Goal: Task Accomplishment & Management: Complete application form

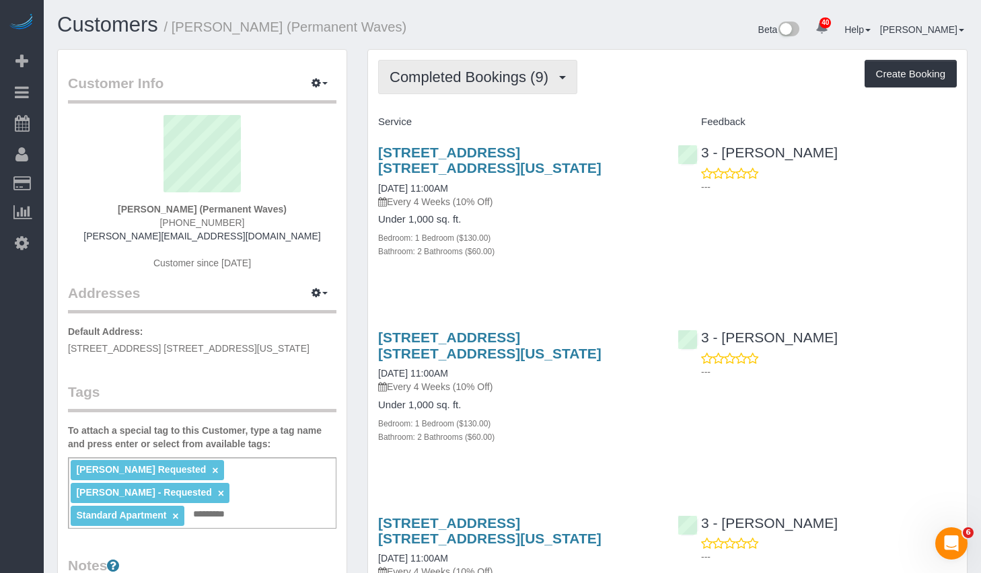
click at [453, 81] on span "Completed Bookings (9)" at bounding box center [471, 77] width 165 height 17
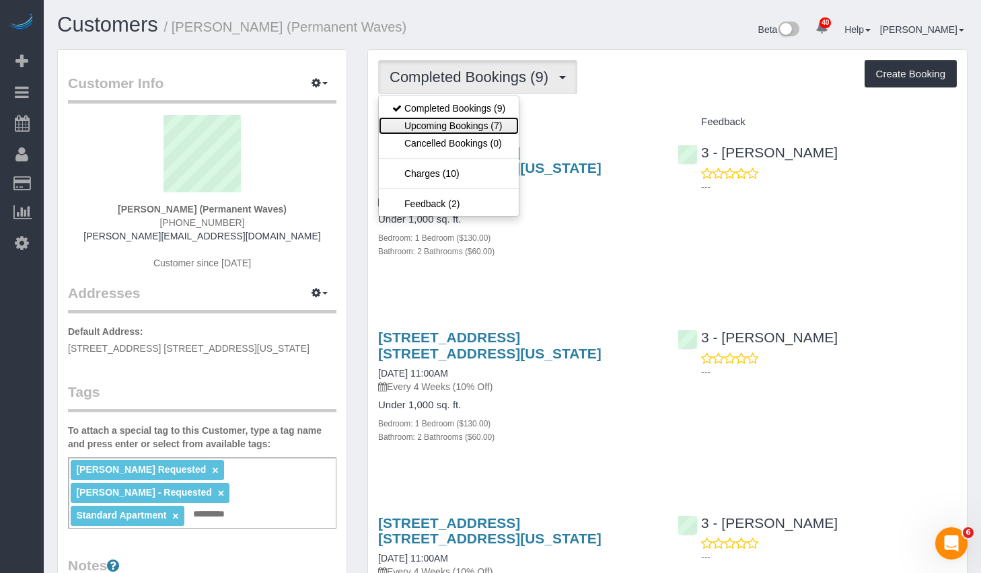
click at [427, 123] on link "Upcoming Bookings (7)" at bounding box center [449, 125] width 140 height 17
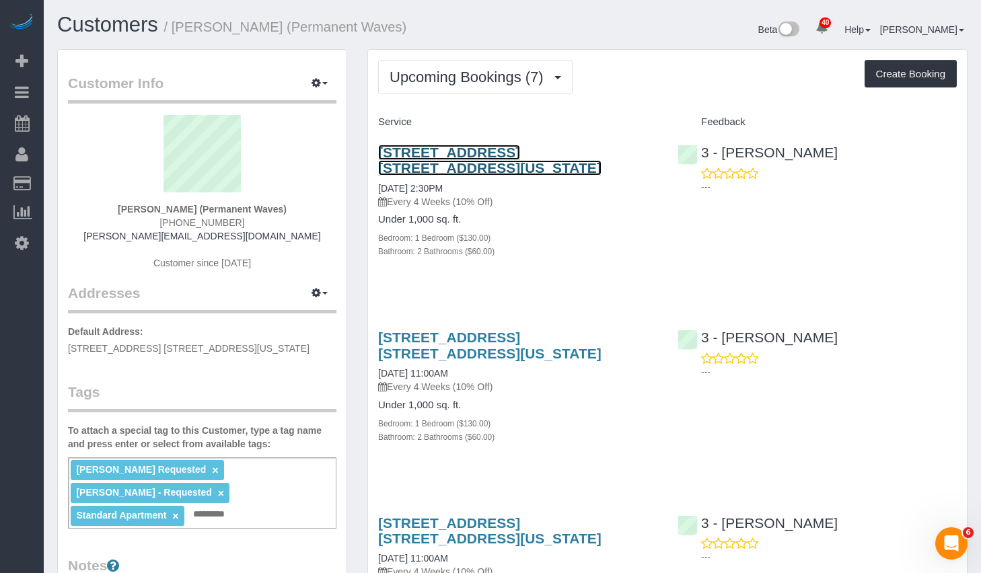
click at [469, 153] on link "37 Wall Street, Apt. 2a, New York, NY 10005" at bounding box center [489, 160] width 223 height 31
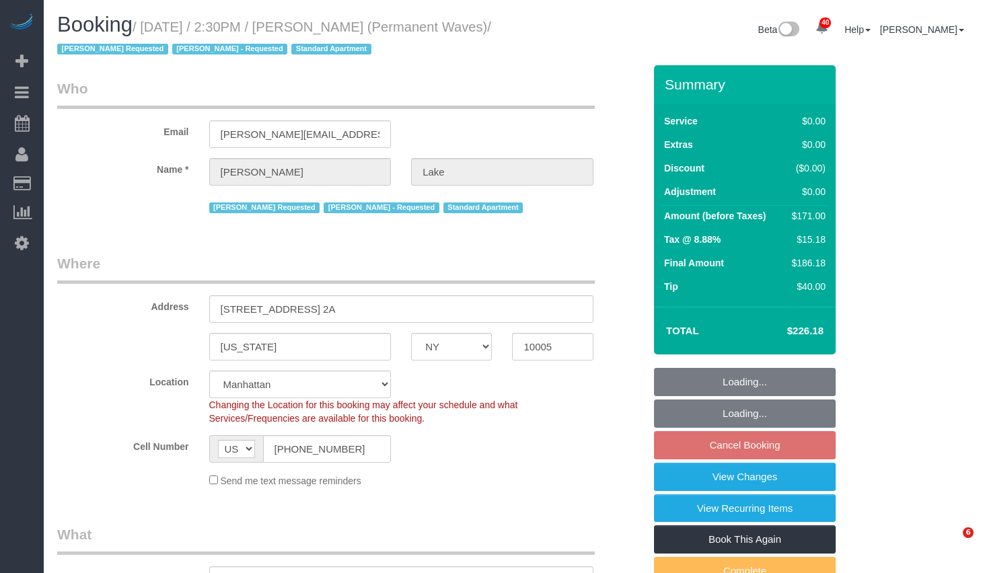
select select "NY"
select select "1"
select select "2"
select select "number:58"
select select "number:75"
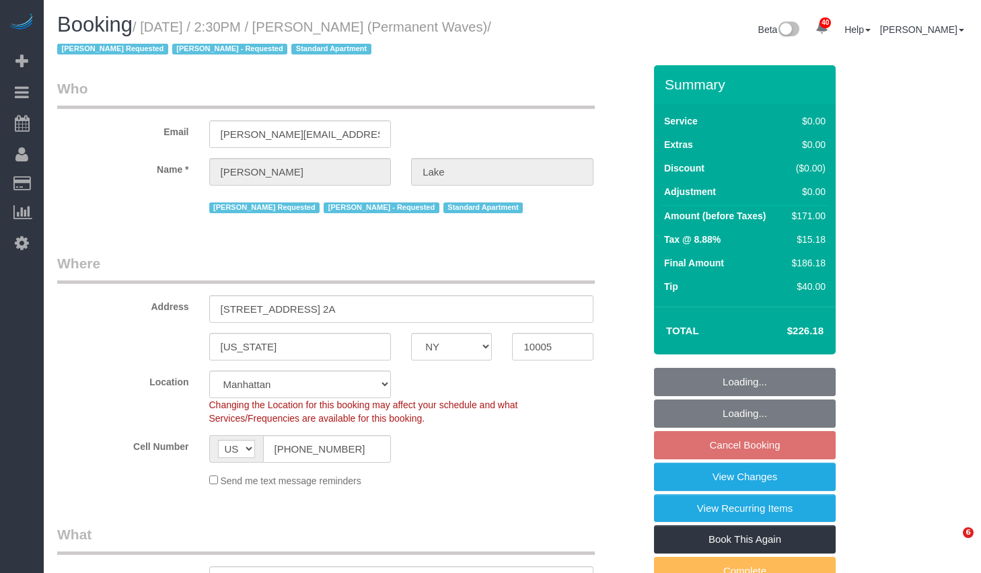
select select "number:15"
select select "number:7"
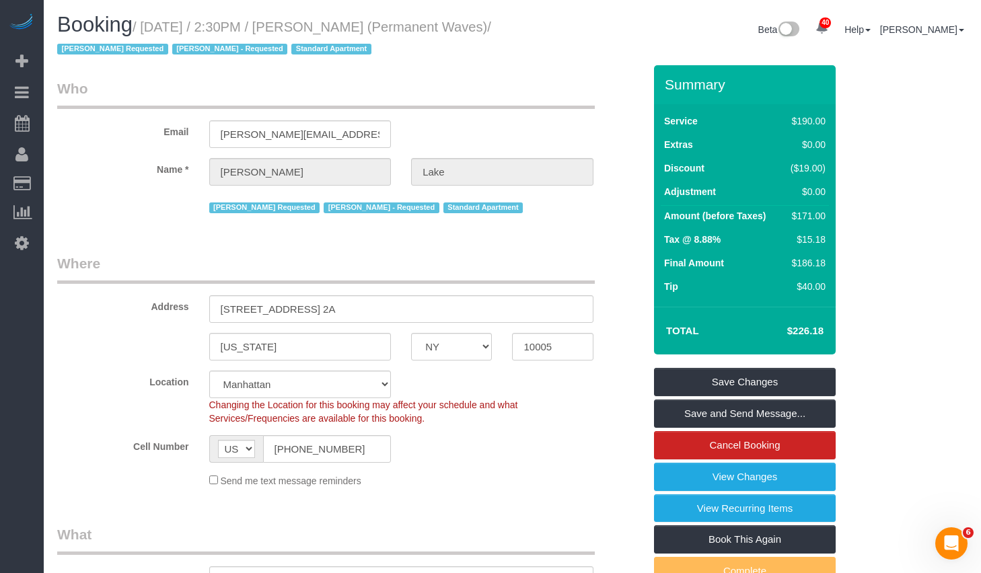
drag, startPoint x: 152, startPoint y: 28, endPoint x: 102, endPoint y: 52, distance: 55.9
click at [102, 52] on small "/ October 16, 2025 / 2:30PM / Tony Lake (Permanent Waves) / Isabella Simplicio …" at bounding box center [274, 39] width 434 height 38
copy small "October 16, 2025 / 2:30PM / Tony Lake (Permanent Waves)"
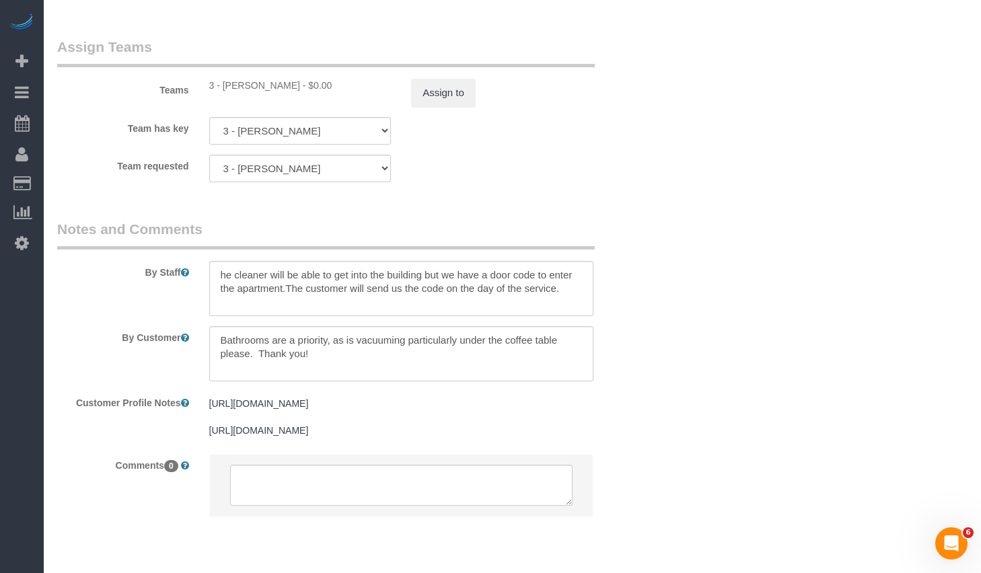
scroll to position [1981, 0]
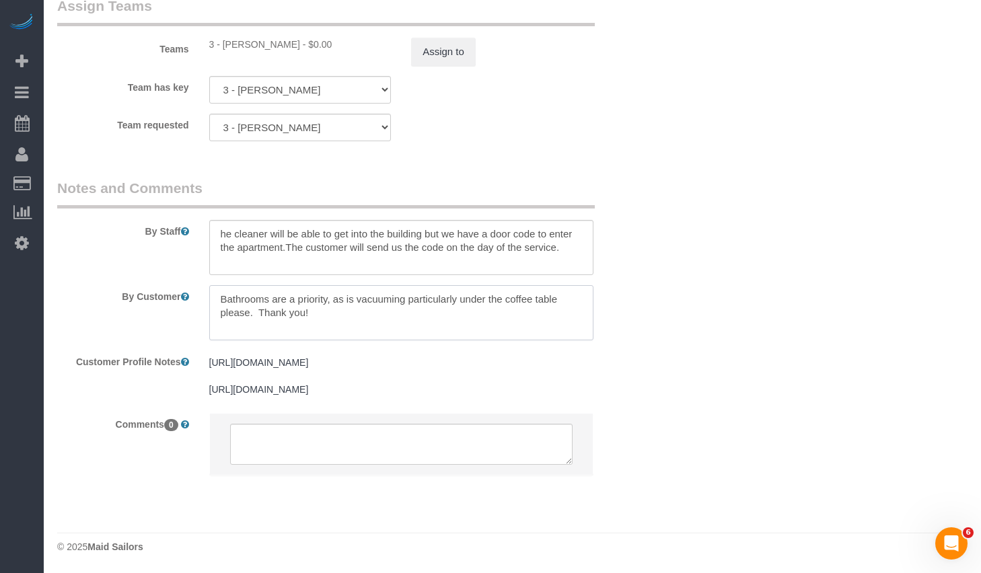
click at [350, 309] on textarea at bounding box center [401, 312] width 384 height 55
click at [358, 305] on textarea at bounding box center [401, 312] width 384 height 55
paste textarea "Tony has sent you access to 37 Wall Street. The Doorcode below is valid from mi…"
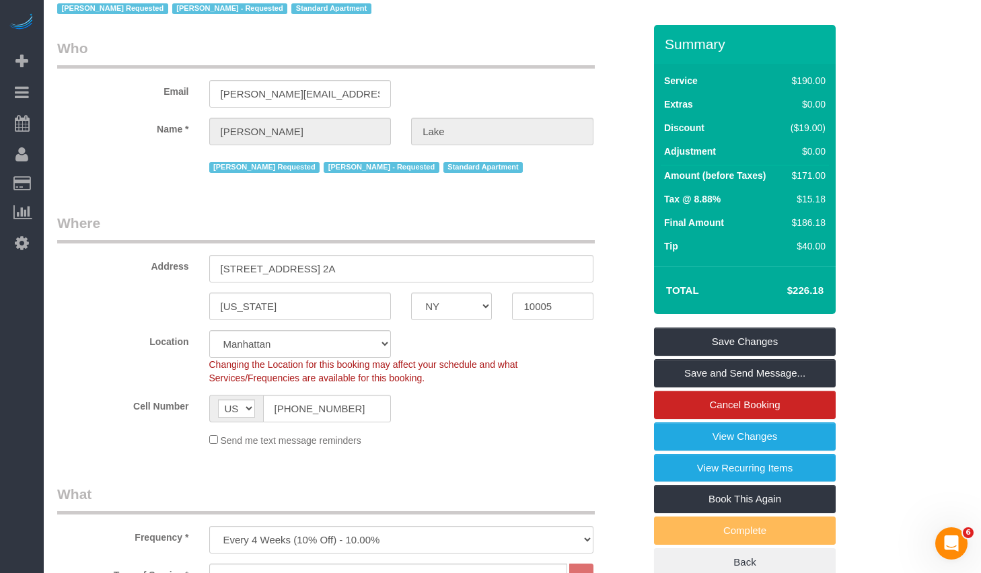
scroll to position [0, 0]
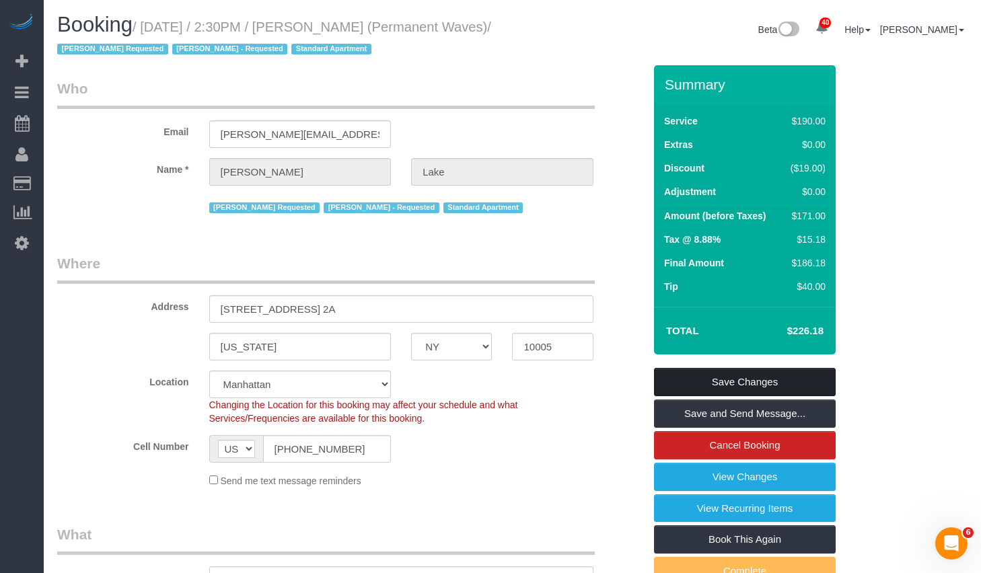
type textarea "Bathrooms are a priority, as is vacuuming particularly under the coffee table p…"
click at [736, 383] on link "Save Changes" at bounding box center [745, 382] width 182 height 28
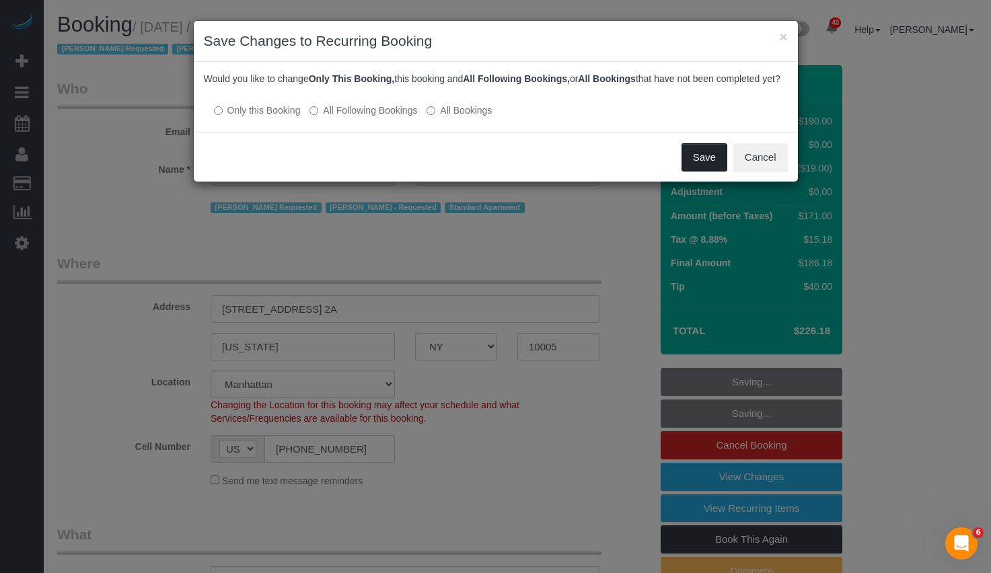
click at [707, 171] on button "Save" at bounding box center [704, 157] width 46 height 28
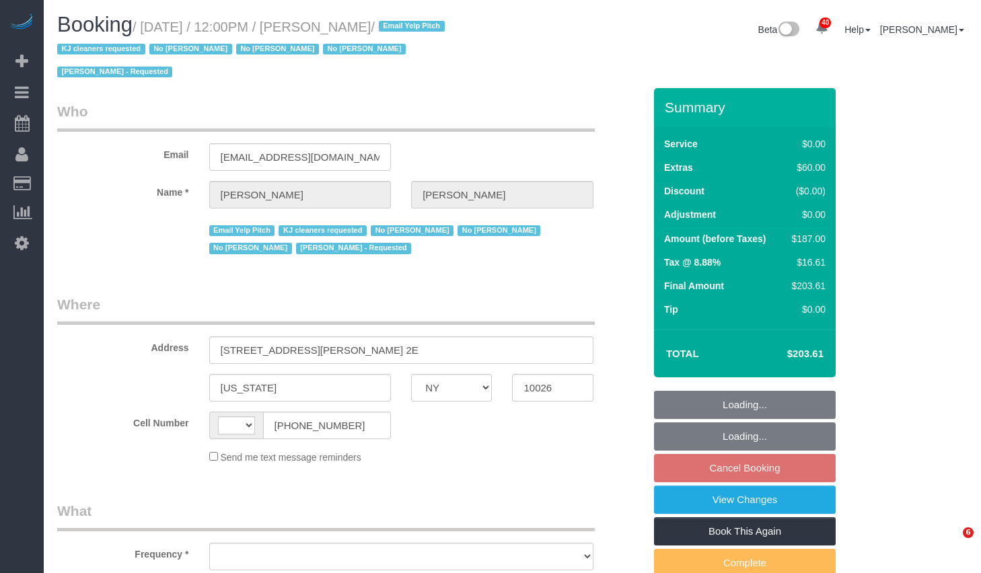
select select "NY"
select select "object:588"
select select "number:89"
select select "number:90"
select select "number:15"
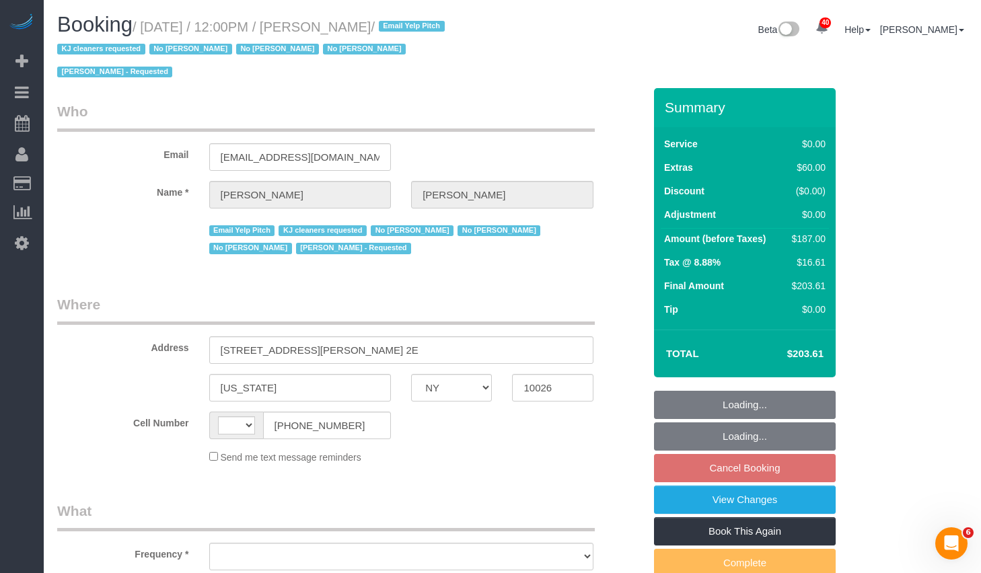
select select "number:5"
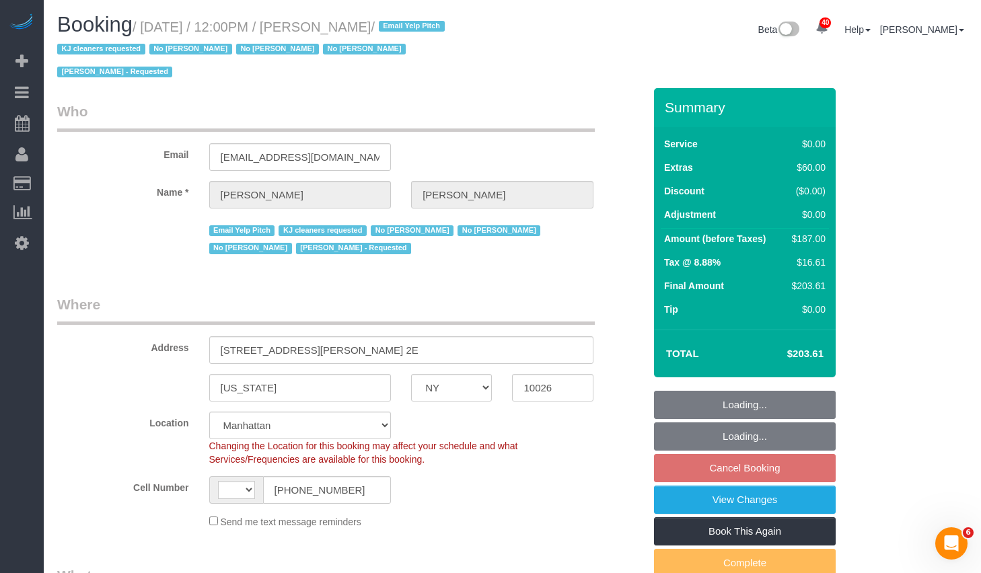
select select "object:739"
select select "string:US"
select select "spot5"
select select "string:stripe-pm_1NCPuE4VGloSiKo7ZNNYeUpB"
select select "1"
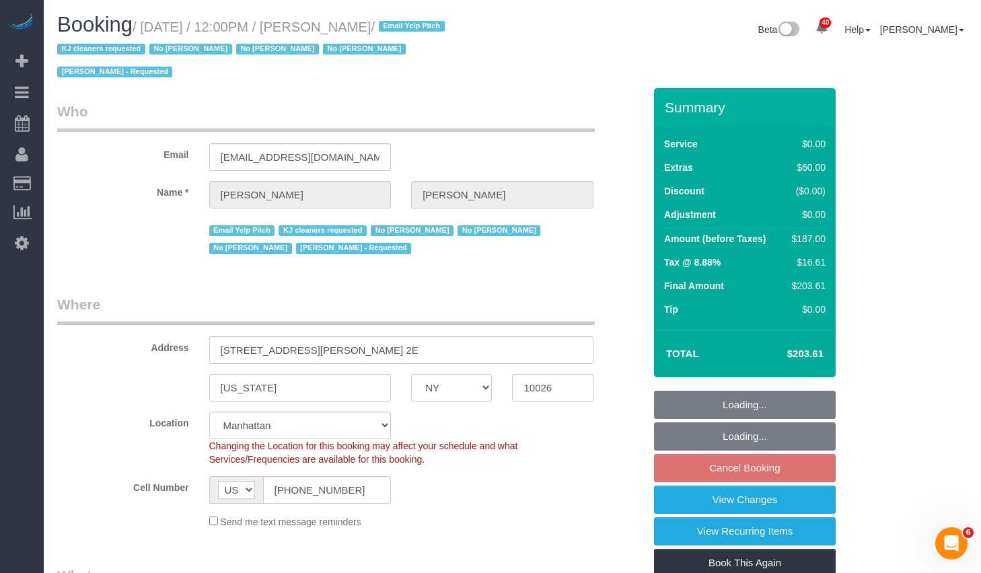
select select "1"
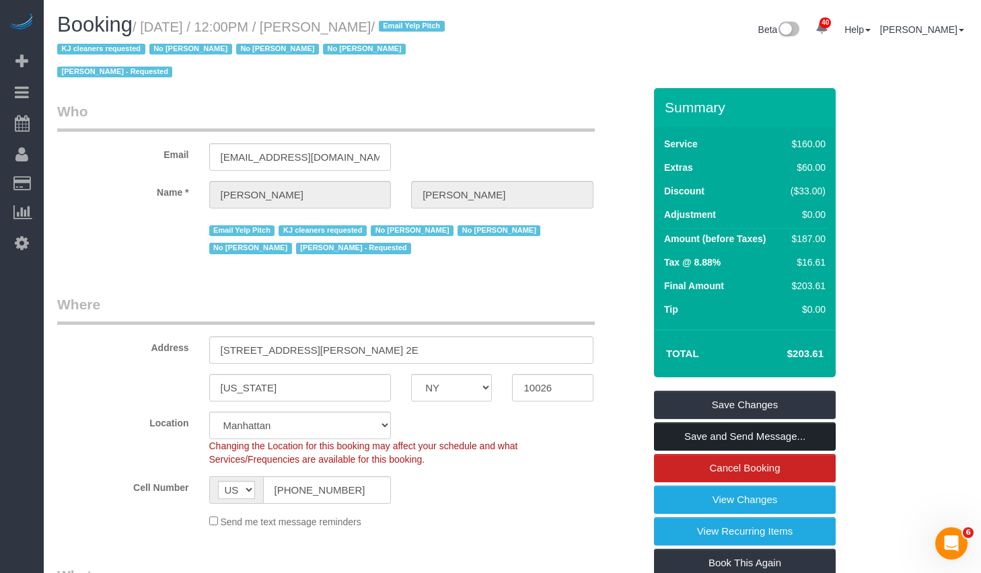
click at [751, 430] on link "Save and Send Message..." at bounding box center [745, 436] width 182 height 28
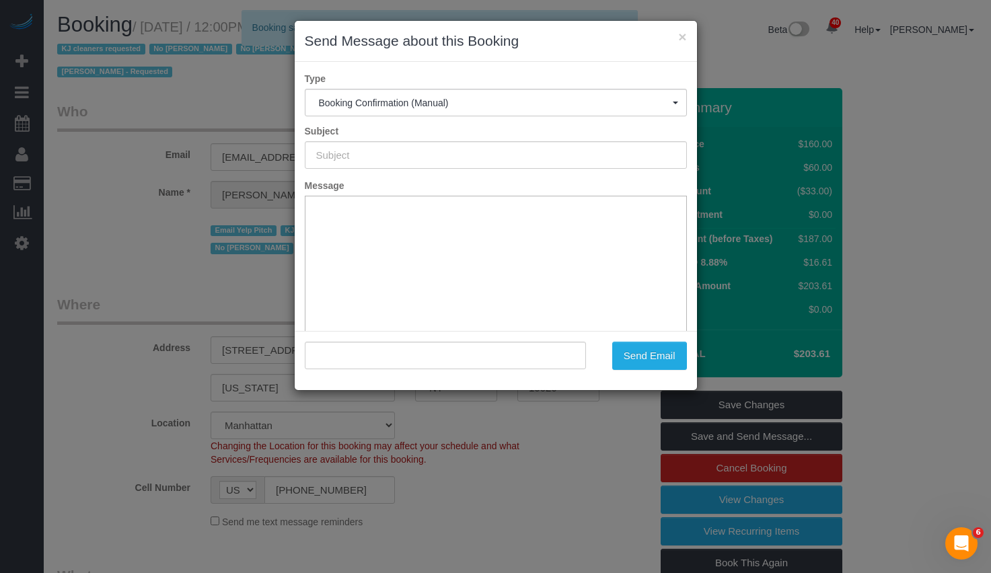
type input "Cleaning Confirmed for 10/25/2025 at 12:00pm"
type input ""Joey Cole" <joeyccole@gmail.com>"
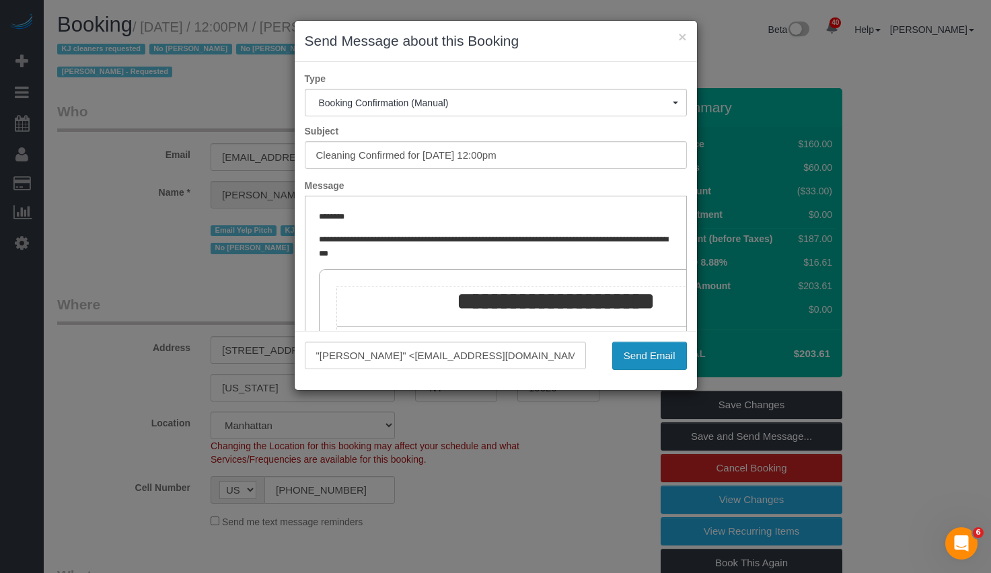
click at [647, 356] on button "Send Email" at bounding box center [649, 356] width 75 height 28
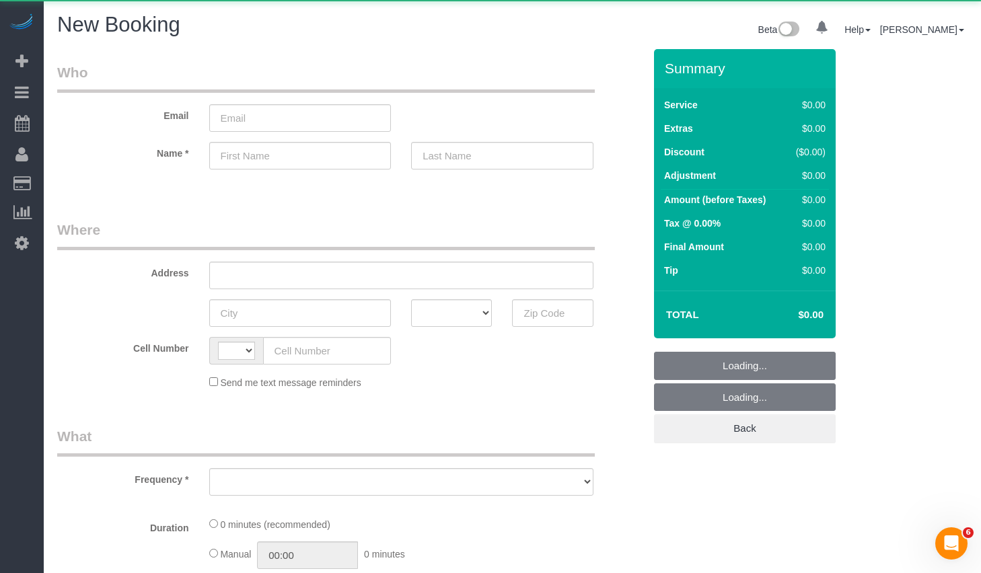
select select "string:[GEOGRAPHIC_DATA]"
select select "object:829"
select select "number:89"
select select "number:90"
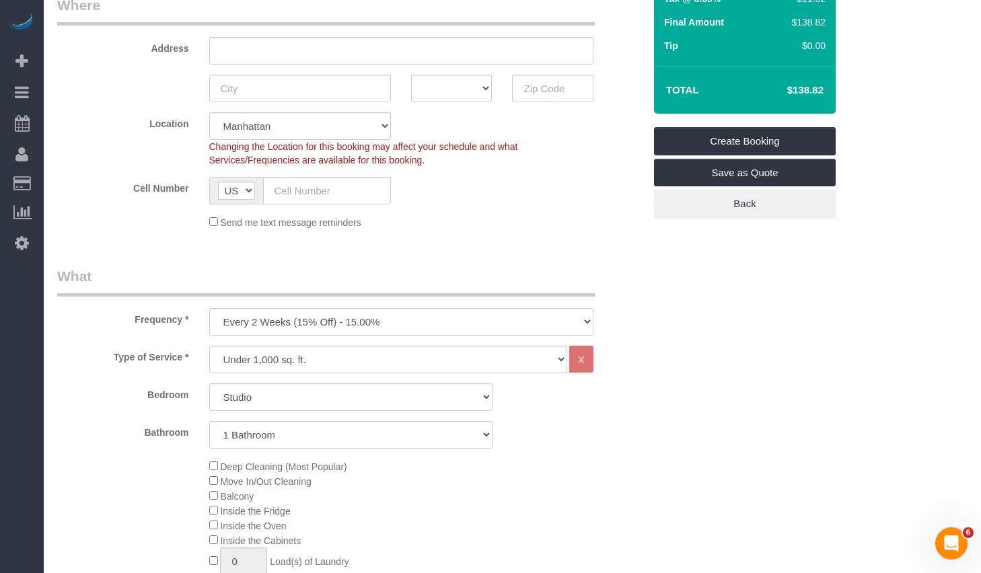
scroll to position [233, 0]
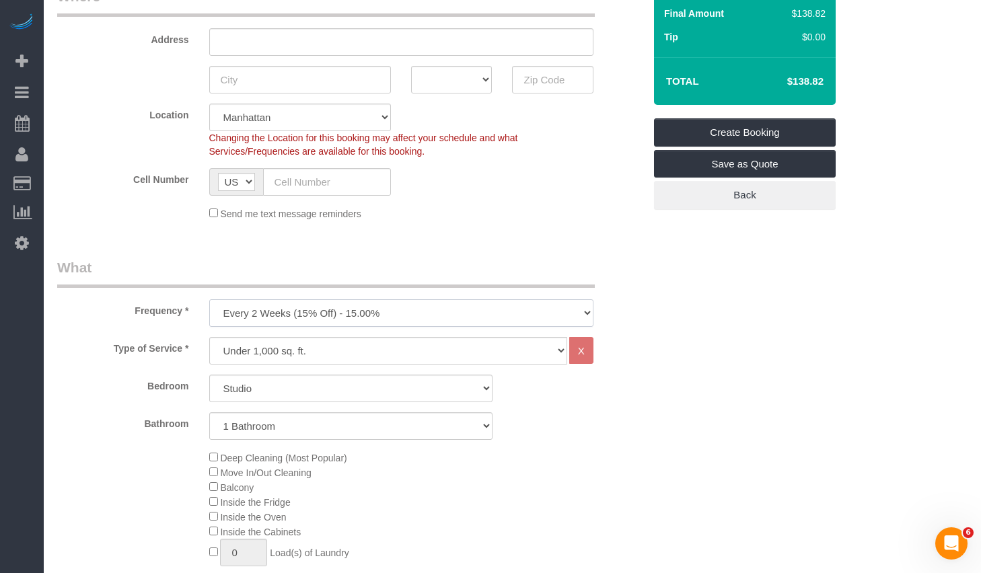
click at [422, 301] on select "One Time Weekly (20% Off) - 20.00% Every 2 Weeks (15% Off) - 15.00% Every 4 Wee…" at bounding box center [401, 313] width 384 height 28
select select "object:1029"
click at [209, 299] on select "One Time Weekly (20% Off) - 20.00% Every 2 Weeks (15% Off) - 15.00% Every 4 Wee…" at bounding box center [401, 313] width 384 height 28
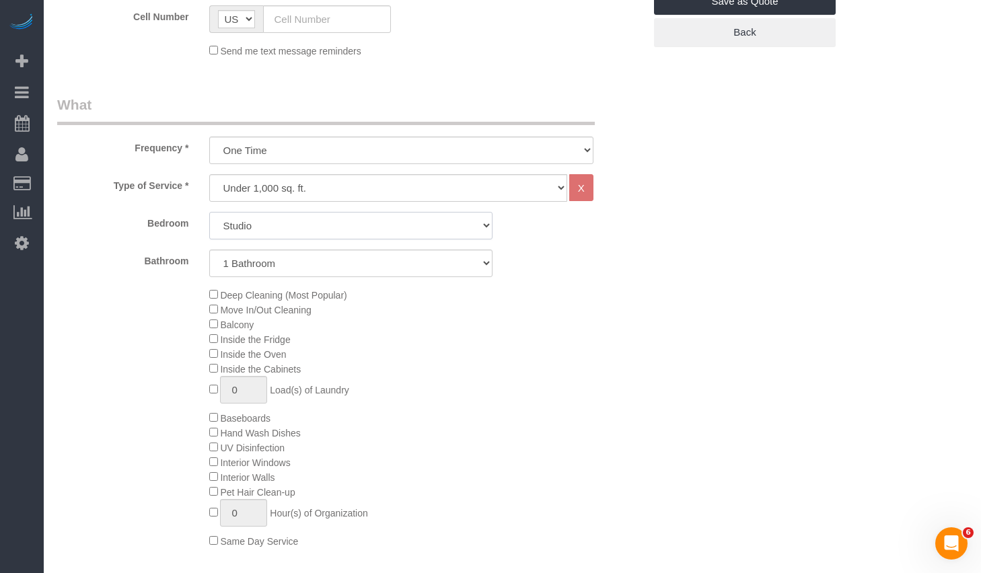
click at [315, 227] on select "Studio 1 Bedroom 2 Bedrooms 3 Bedrooms" at bounding box center [350, 226] width 283 height 28
select select "1"
click at [209, 212] on select "Studio 1 Bedroom 2 Bedrooms 3 Bedrooms" at bounding box center [350, 226] width 283 height 28
click at [229, 266] on select "1 Bathroom 2 Bathrooms" at bounding box center [350, 264] width 283 height 28
select select "2"
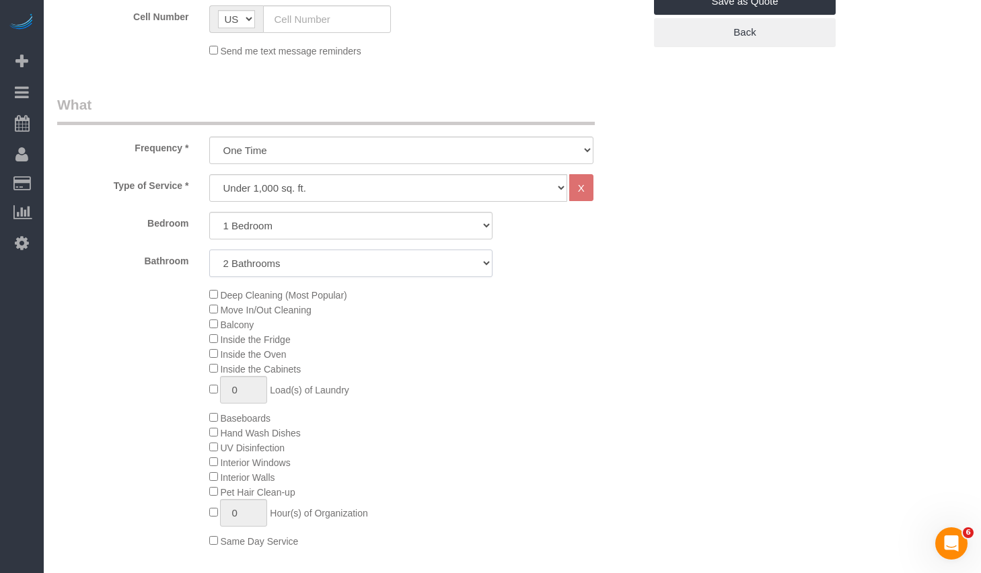
click at [209, 250] on select "1 Bathroom 2 Bathrooms" at bounding box center [350, 264] width 283 height 28
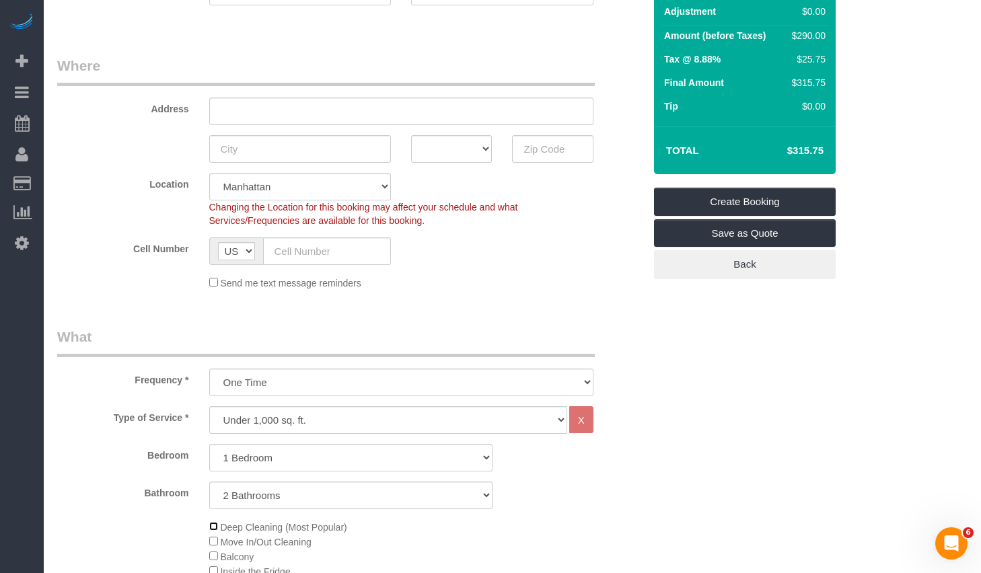
scroll to position [0, 0]
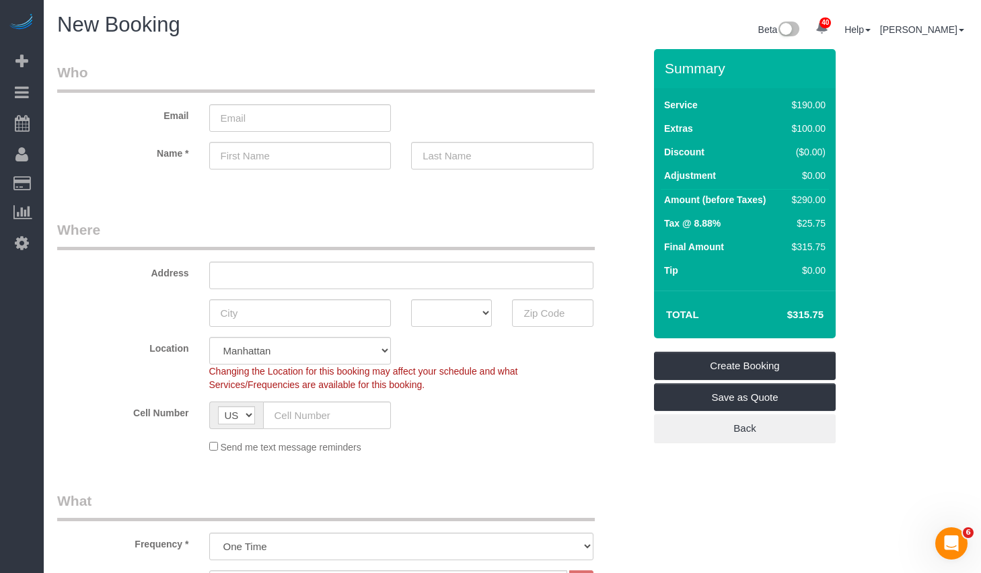
click at [403, 226] on legend "Where" at bounding box center [325, 235] width 537 height 30
click at [253, 157] on input "text" at bounding box center [300, 156] width 182 height 28
paste input "Sarah"
type input "Sarah"
click at [434, 156] on input "text" at bounding box center [502, 156] width 182 height 28
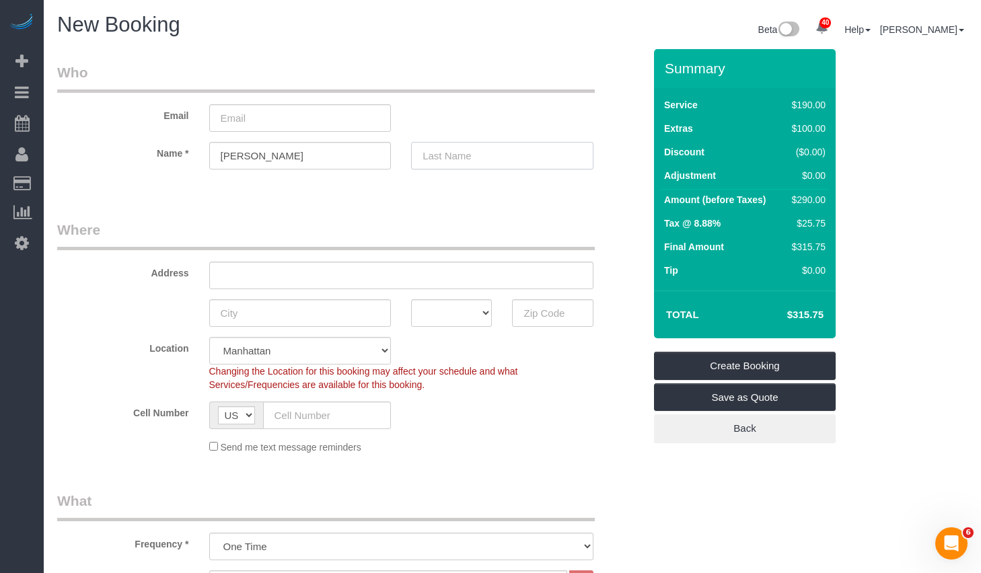
paste input "Lund Lasher"
type input "Lund Lasher"
click at [253, 123] on input "email" at bounding box center [300, 118] width 182 height 28
paste input "[EMAIL_ADDRESS][DOMAIN_NAME]"
type input "[EMAIL_ADDRESS][DOMAIN_NAME]"
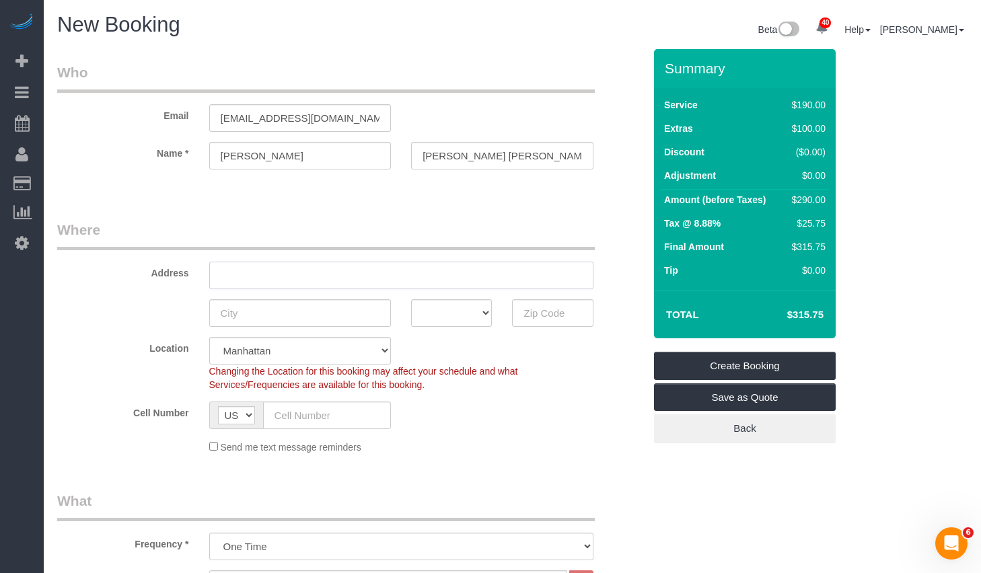
click at [301, 267] on input "text" at bounding box center [401, 276] width 384 height 28
click at [262, 265] on input "text" at bounding box center [401, 276] width 384 height 28
paste input "34 North 37th Street"
click at [270, 278] on input "34 North 37th Street" at bounding box center [401, 276] width 384 height 28
click at [391, 267] on input "34 North 7th Street" at bounding box center [401, 276] width 384 height 28
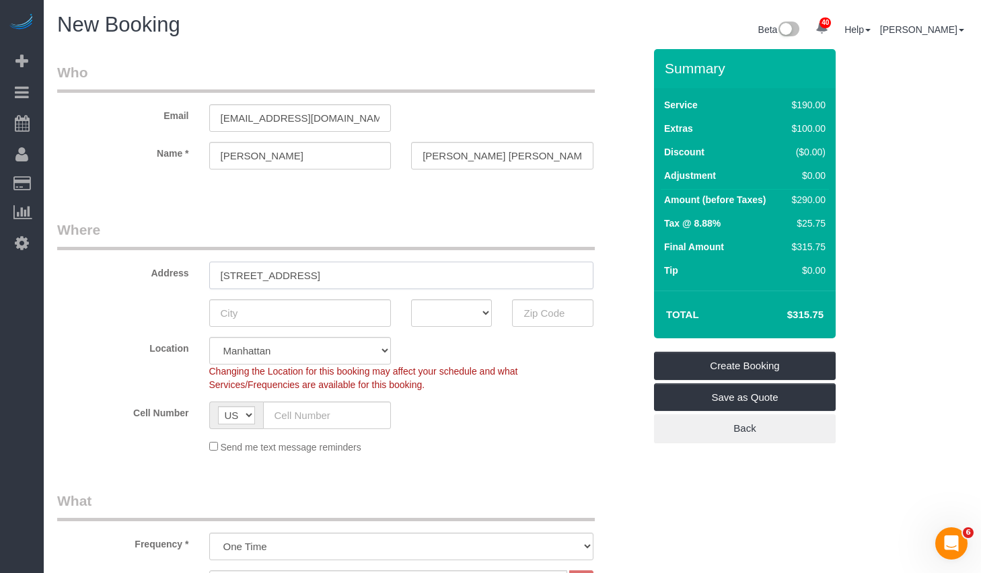
click at [393, 279] on input "34 North 7th Street" at bounding box center [401, 276] width 384 height 28
paste input "Apt. 6I"
type input "34 North 7th Street, Apt. 6I"
click at [528, 316] on input "text" at bounding box center [552, 313] width 81 height 28
type input "11249"
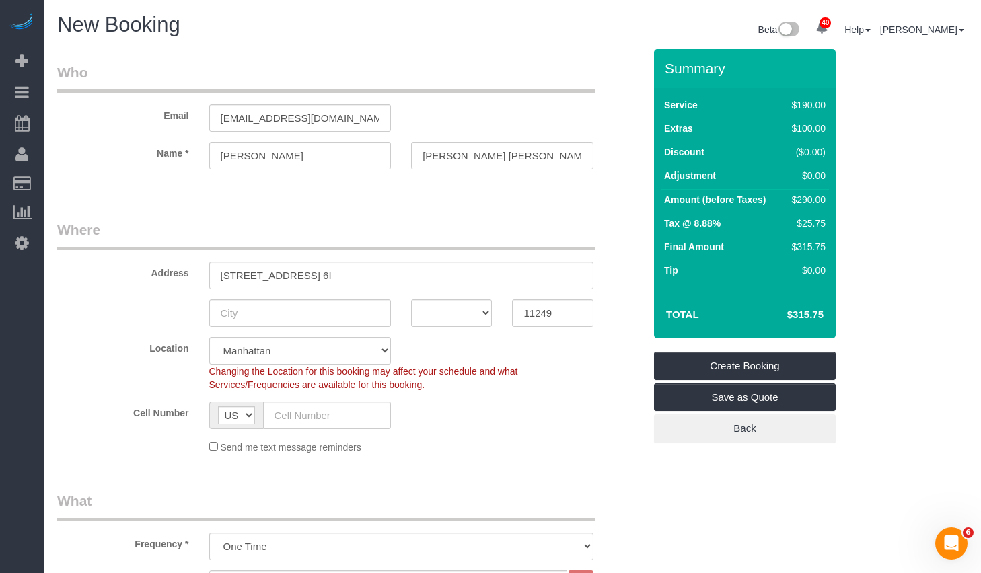
click at [544, 381] on div "Changing the Location for this booking may affect your schedule and what Servic…" at bounding box center [401, 378] width 404 height 27
select select "6"
select select "object:1510"
select select "1"
select select "2"
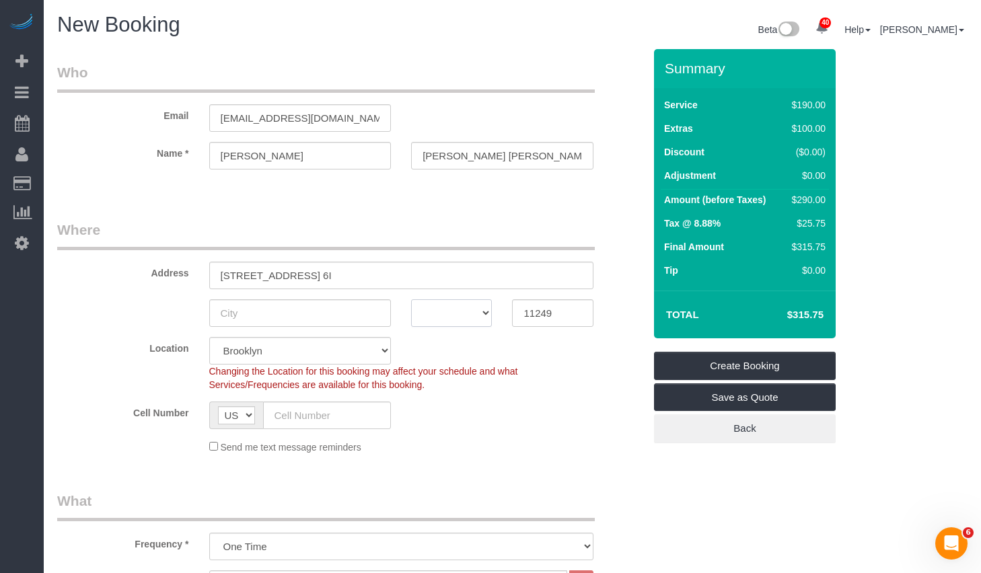
click at [466, 306] on select "AK AL AR AZ CA CO CT DC DE FL GA HI IA ID IL IN KS KY LA MA MD ME MI MN MO MS M…" at bounding box center [451, 313] width 81 height 28
select select "NY"
click at [411, 299] on select "AK AL AR AZ CA CO CT DC DE FL GA HI IA ID IL IN KS KY LA MA MD ME MI MN MO MS M…" at bounding box center [451, 313] width 81 height 28
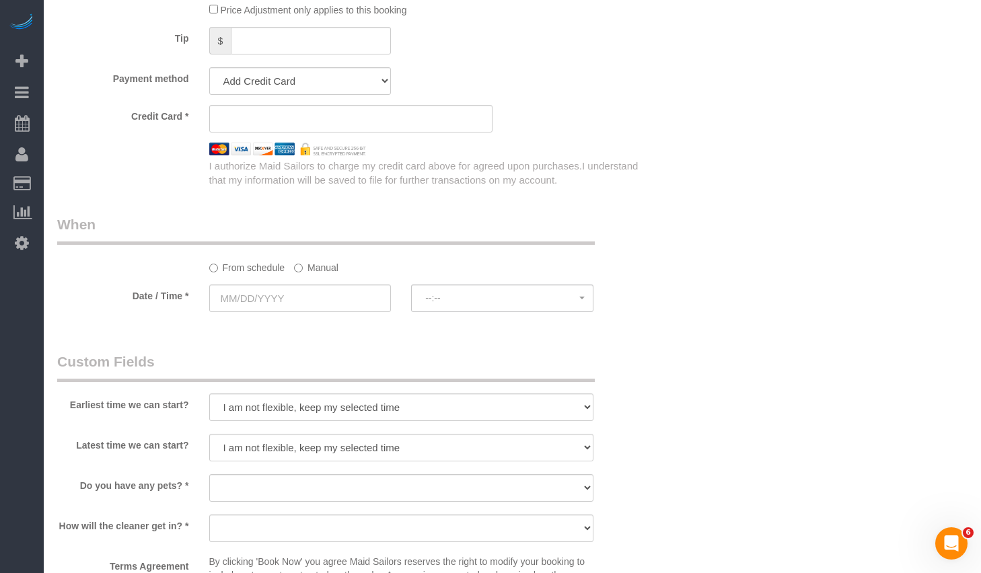
scroll to position [1444, 0]
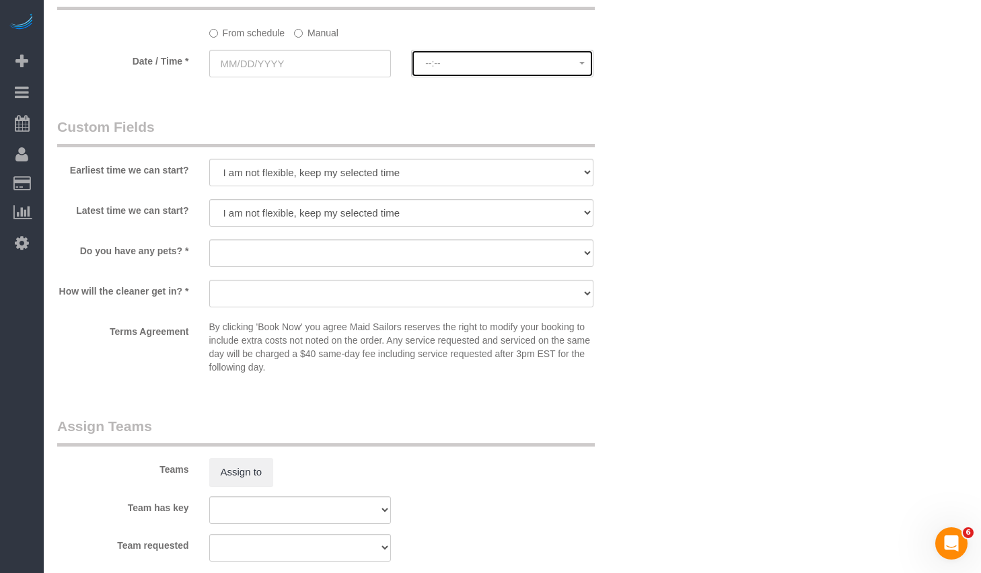
click at [535, 56] on button "--:--" at bounding box center [502, 64] width 182 height 28
click at [507, 63] on span "--:--" at bounding box center [502, 63] width 154 height 11
click at [426, 59] on span "--:--" at bounding box center [502, 63] width 154 height 11
click at [426, 60] on span "--:--" at bounding box center [502, 63] width 154 height 11
click at [296, 175] on select "I am not flexible, keep my selected time 8:00 AM 9:00 AM 10:00 AM 11:00 AM 12:0…" at bounding box center [401, 173] width 384 height 28
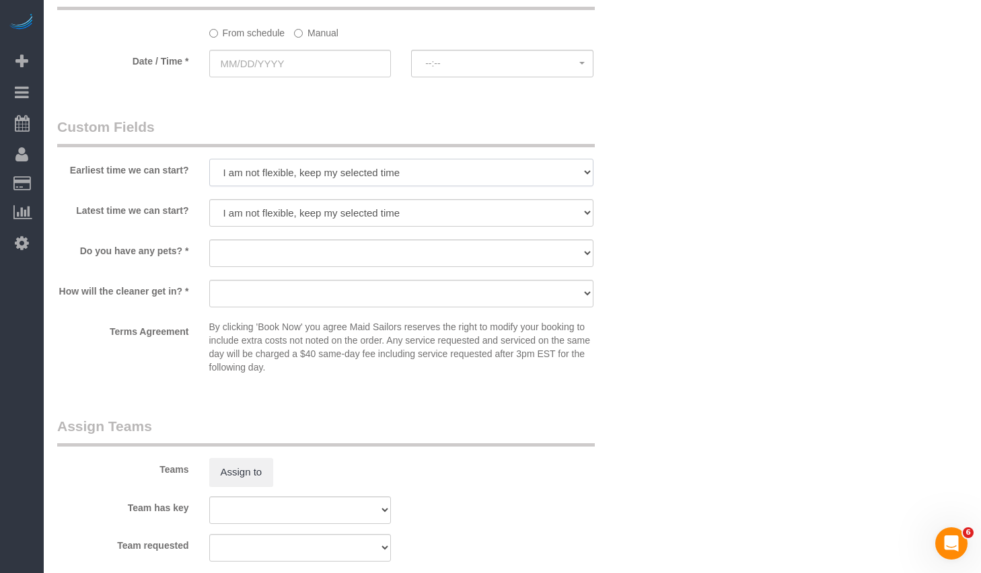
select select "number:58"
click at [209, 159] on select "I am not flexible, keep my selected time 8:00 AM 9:00 AM 10:00 AM 11:00 AM 12:0…" at bounding box center [401, 173] width 384 height 28
click at [314, 50] on input "text" at bounding box center [300, 64] width 182 height 28
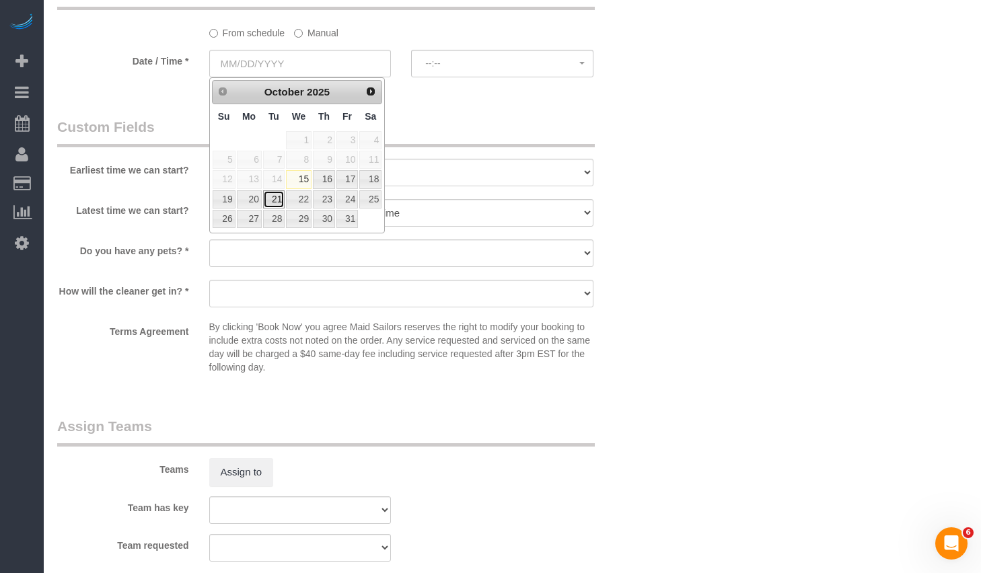
click at [273, 199] on link "21" at bounding box center [274, 199] width 22 height 18
type input "10/21/2025"
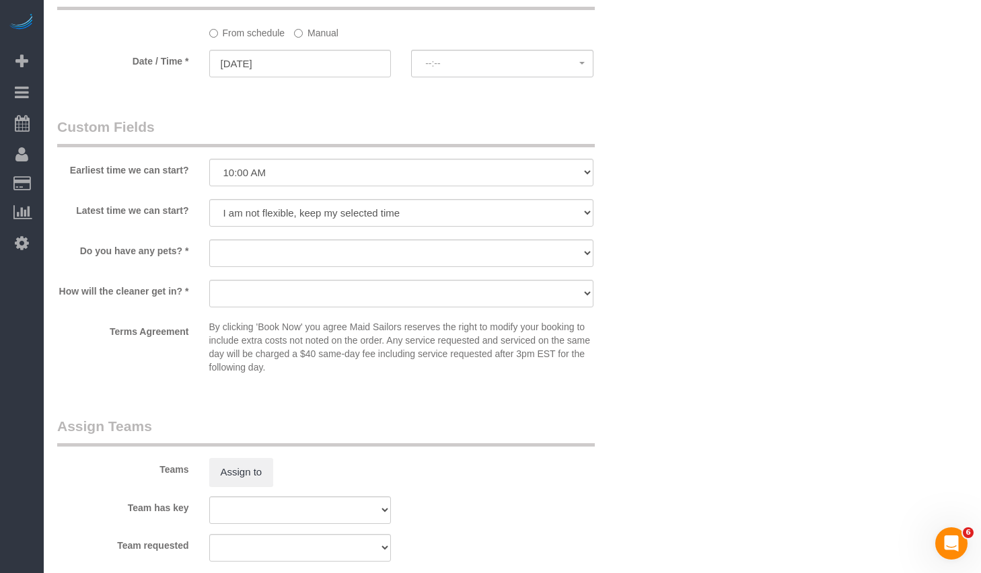
select select "spot1"
click at [287, 219] on select "I am not flexible, keep my selected time 8:00 AM 9:00 AM 10:00 AM 11:00 AM 12:0…" at bounding box center [401, 213] width 384 height 28
select select "number:73"
click at [209, 199] on select "I am not flexible, keep my selected time 8:00 AM 9:00 AM 10:00 AM 11:00 AM 12:0…" at bounding box center [401, 213] width 384 height 28
click at [268, 251] on select "Dog Cat None" at bounding box center [401, 253] width 384 height 28
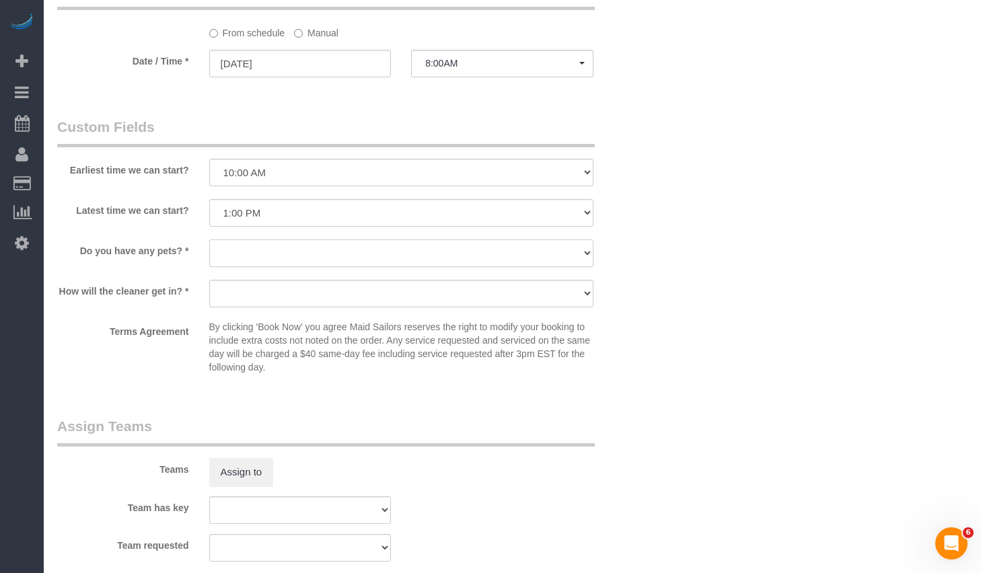
click at [291, 255] on select "Dog Cat None" at bounding box center [401, 253] width 384 height 28
select select "number:13"
click at [209, 239] on select "Dog Cat None" at bounding box center [401, 253] width 384 height 28
click at [238, 299] on select "We'll let you in. Doorman/Front Desk has the key. Other (Provide details)" at bounding box center [401, 294] width 384 height 28
select select "number:5"
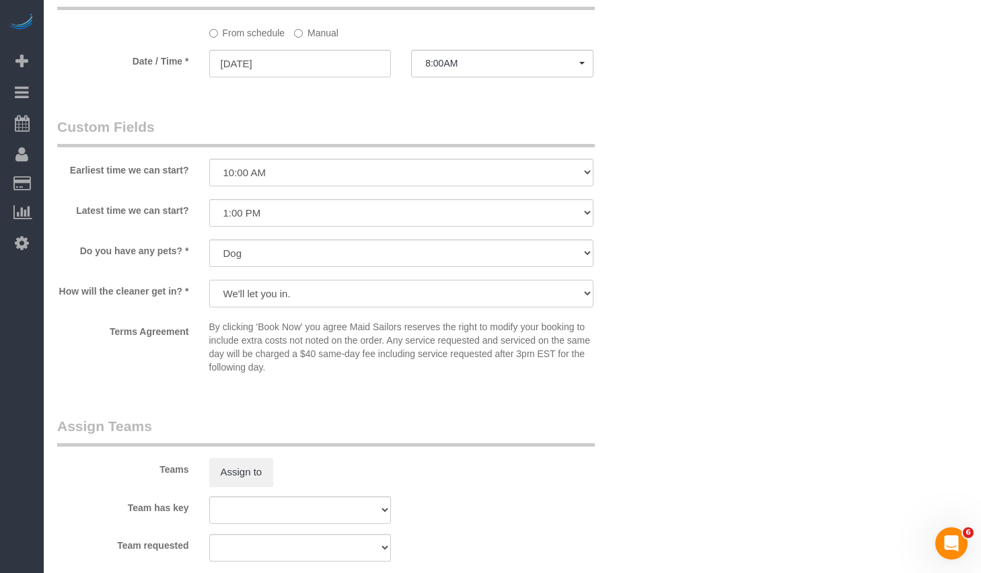
click at [209, 280] on select "We'll let you in. Doorman/Front Desk has the key. Other (Provide details)" at bounding box center [401, 294] width 384 height 28
click at [388, 295] on select "We'll let you in. Doorman/Front Desk has the key. Other (Provide details)" at bounding box center [401, 294] width 384 height 28
click at [349, 297] on select "We'll let you in. Doorman/Front Desk has the key. Other (Provide details)" at bounding box center [401, 294] width 384 height 28
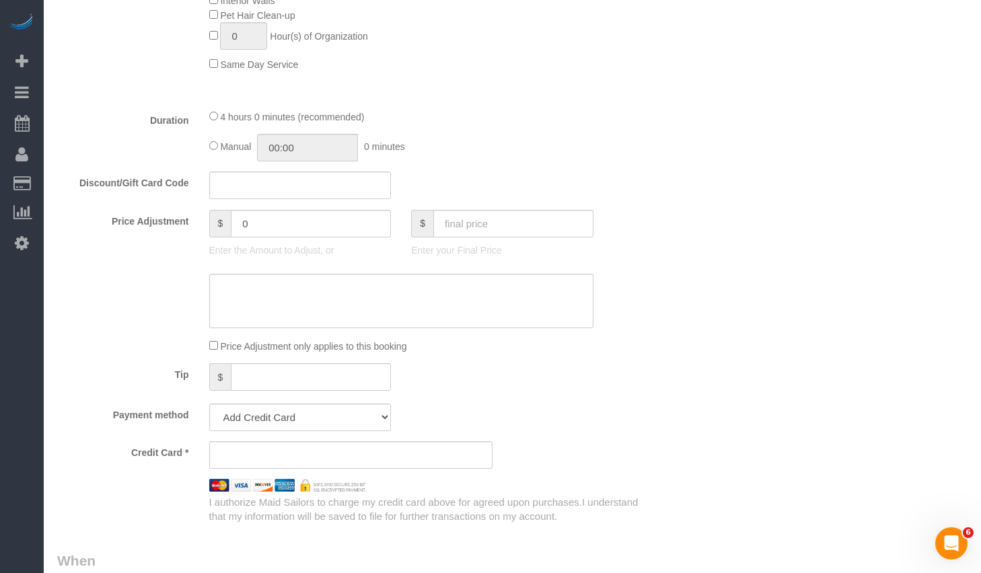
scroll to position [899, 0]
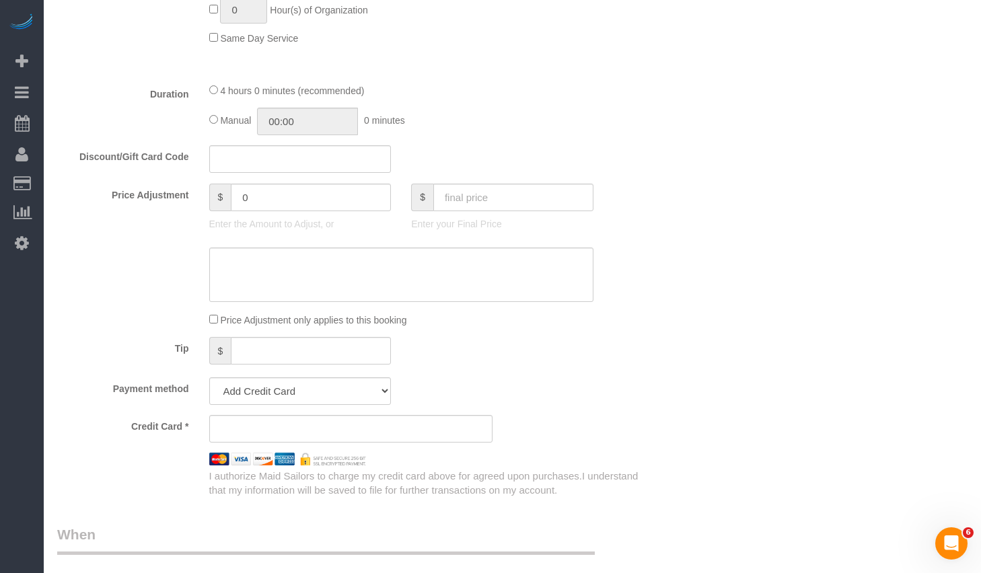
click at [245, 421] on sui-stripe-card at bounding box center [350, 429] width 283 height 28
click at [276, 155] on input "text" at bounding box center [300, 159] width 182 height 28
paste input "BLINK10"
type input "BLINK10"
click at [545, 142] on fieldset "What Frequency * One Time Weekly (20% Off) - 20.00% Every 2 Weeks (15% Off) - 1…" at bounding box center [350, 45] width 586 height 906
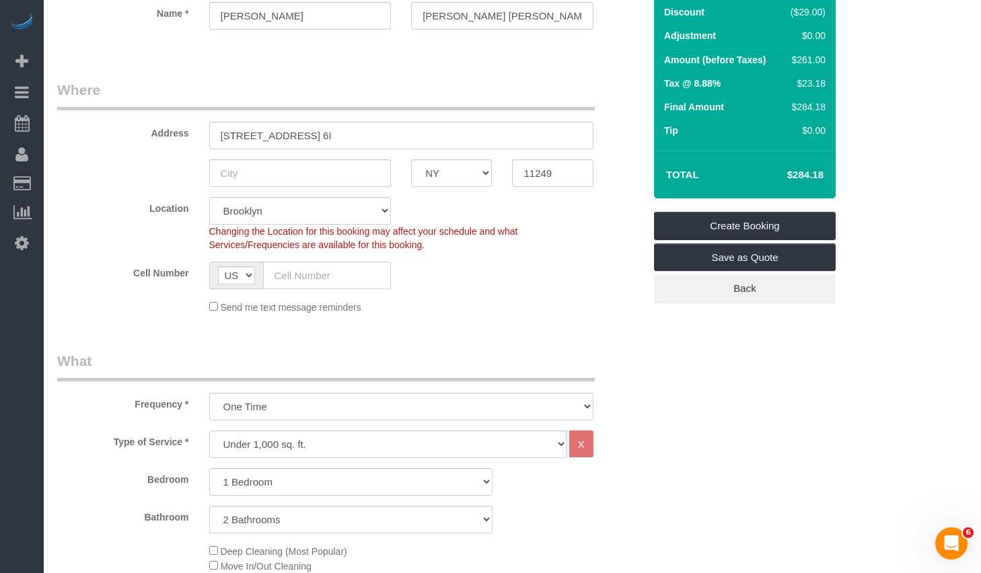
scroll to position [0, 0]
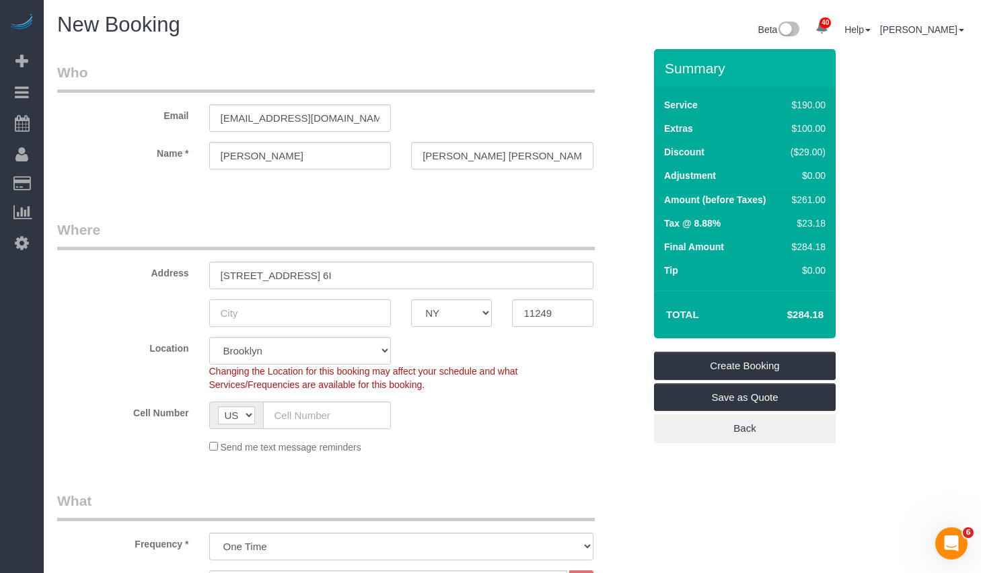
click at [282, 310] on input "text" at bounding box center [300, 313] width 182 height 28
type input "N"
type input "Brooklyn"
click at [491, 438] on sui-booking-location "Location Manhattan Austin Boston Bronx Brooklyn Charlotte Denver New Jersey Por…" at bounding box center [350, 395] width 586 height 117
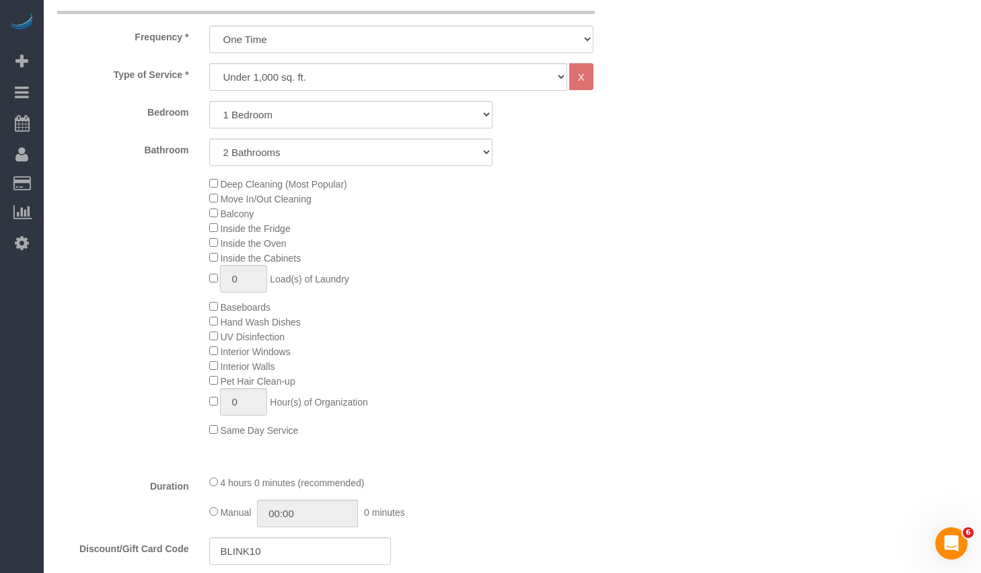
scroll to position [583, 0]
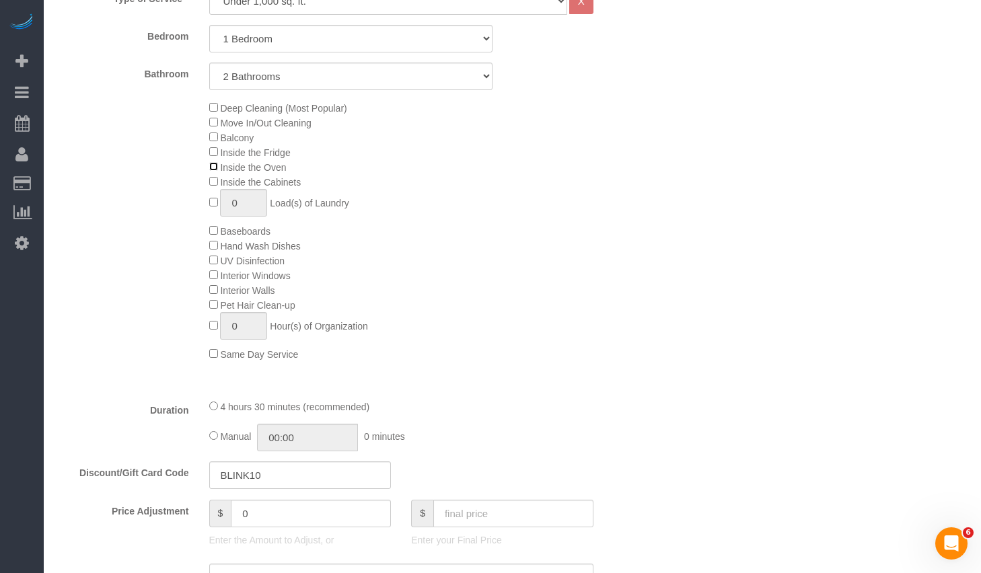
select select "spot61"
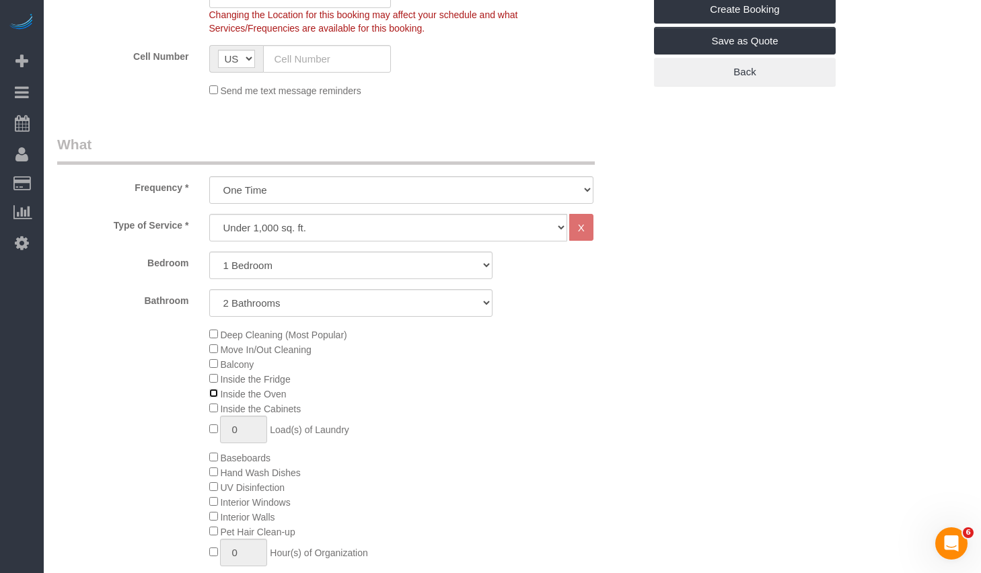
select select "spot121"
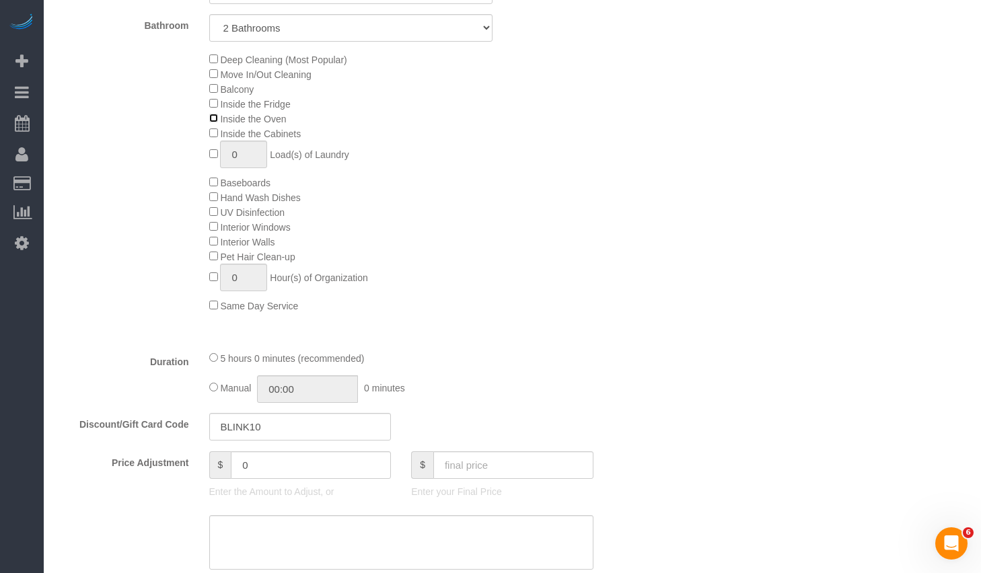
scroll to position [649, 0]
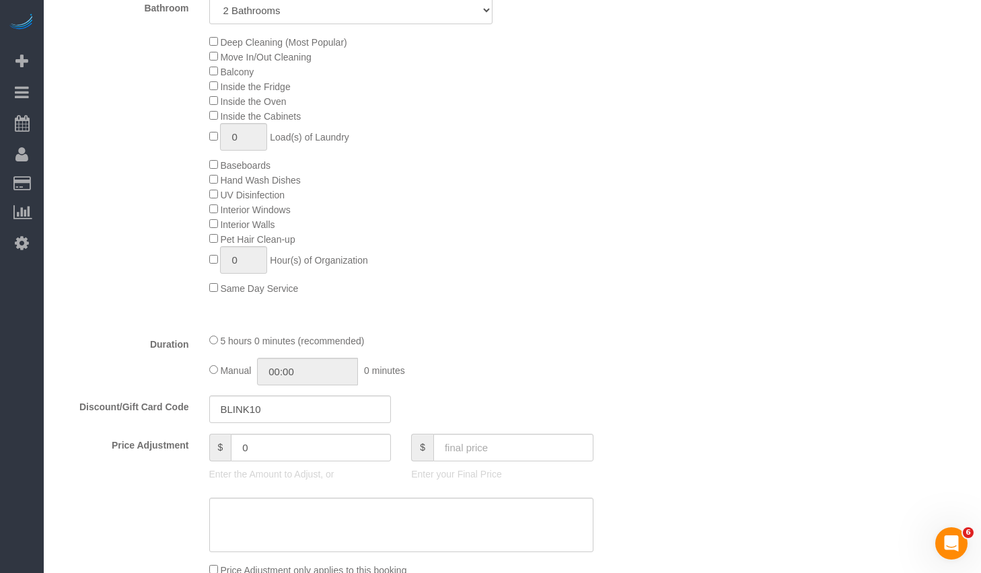
click at [512, 361] on div "Manual 00:00 0 minutes" at bounding box center [401, 372] width 384 height 28
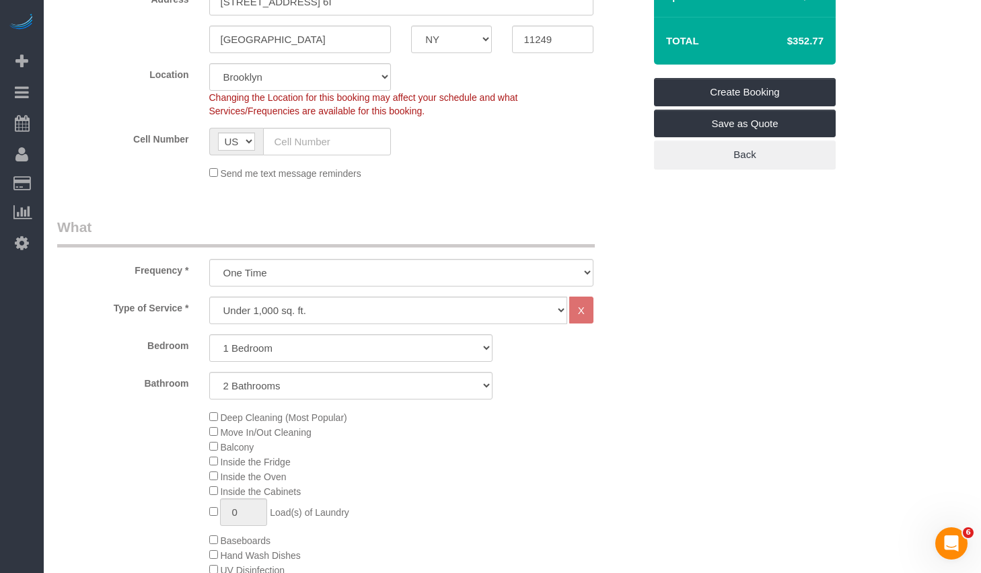
scroll to position [111, 0]
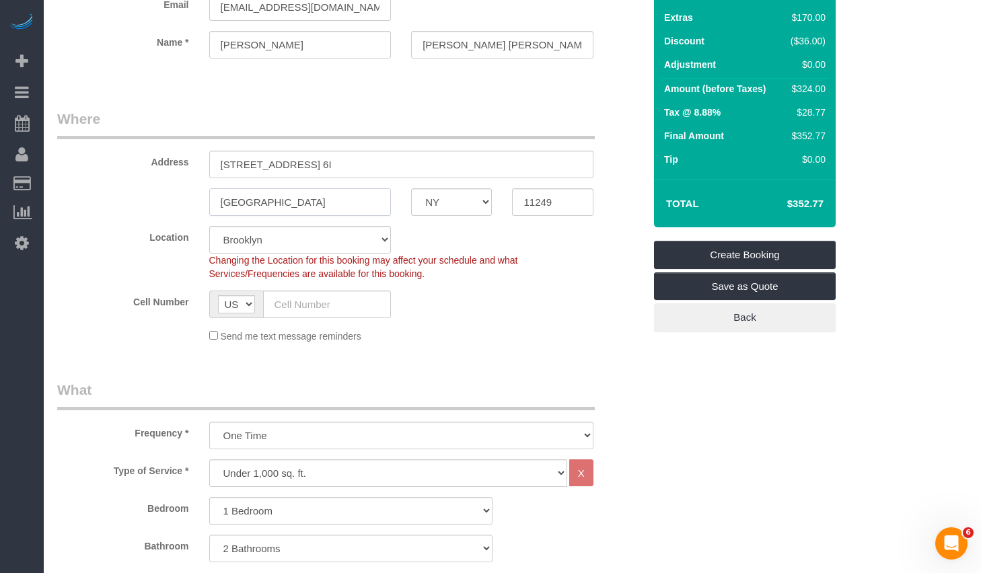
click at [256, 195] on input "Brooklyn" at bounding box center [300, 202] width 182 height 28
paste input "Williamsburg"
type input "Williamsburg"
click at [493, 282] on sui-booking-location "Location Manhattan Austin Boston Bronx Brooklyn Charlotte Denver New Jersey Por…" at bounding box center [350, 284] width 586 height 117
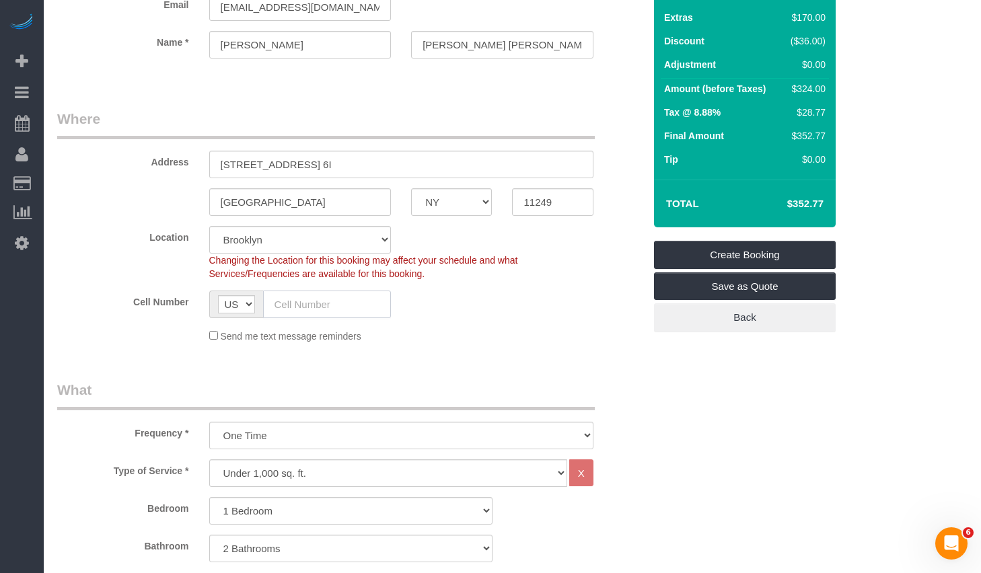
click at [297, 309] on input "text" at bounding box center [327, 305] width 128 height 28
paste input "1 (310) 728-5399"
click at [280, 304] on input "1 (310) 728-5399" at bounding box center [327, 305] width 128 height 28
type input "[PHONE_NUMBER]"
click at [451, 310] on div "Cell Number AF AL DZ AD AO AI AQ AG AR AM AW AU AT AZ BS BH BD BB BY BE BZ BJ B…" at bounding box center [350, 305] width 607 height 28
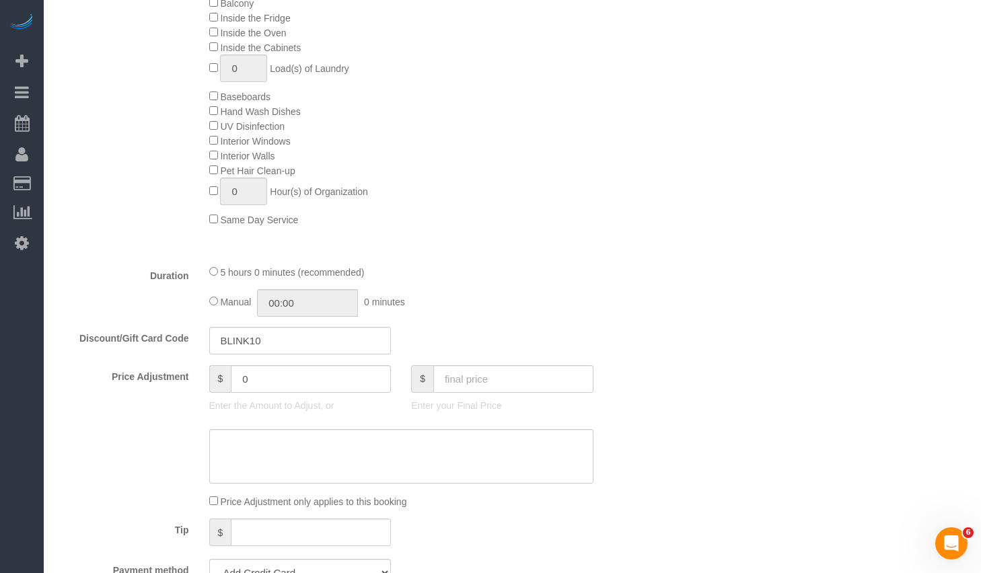
scroll to position [933, 0]
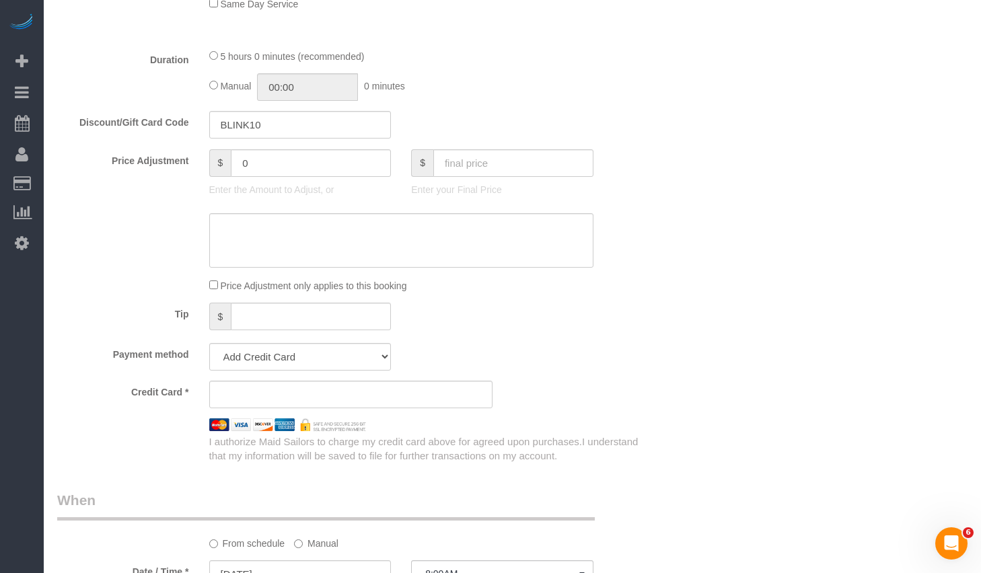
click at [701, 367] on div "Who Email sarahelisabethlund@gmail.com Name * Sarah Lund Lasher Where Address 3…" at bounding box center [512, 212] width 910 height 2192
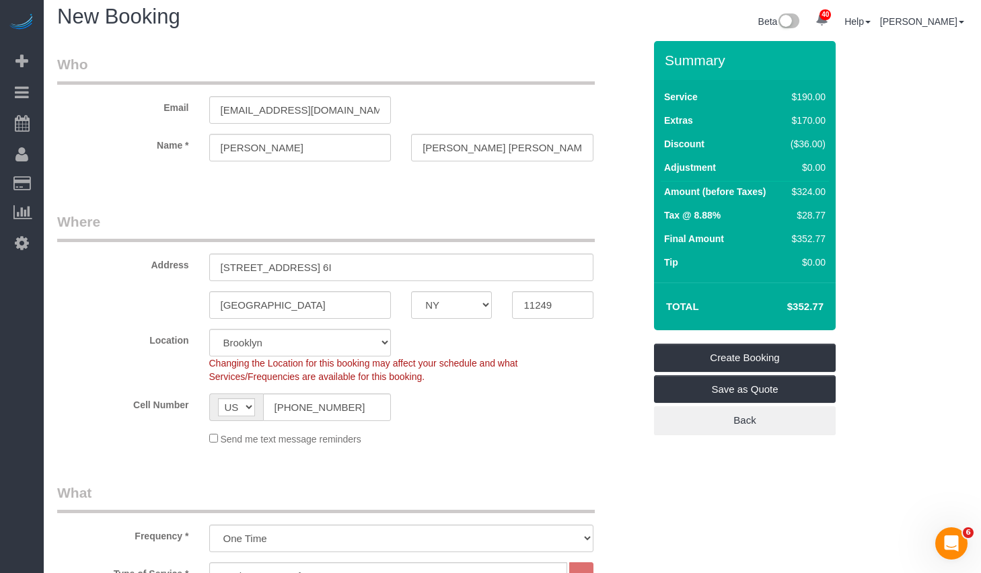
scroll to position [0, 0]
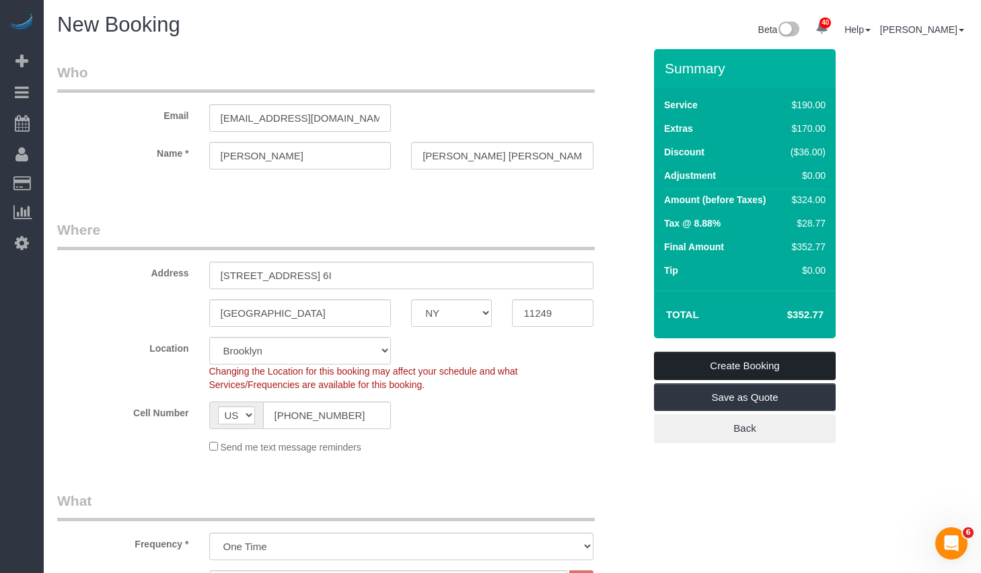
click at [714, 367] on link "Create Booking" at bounding box center [745, 366] width 182 height 28
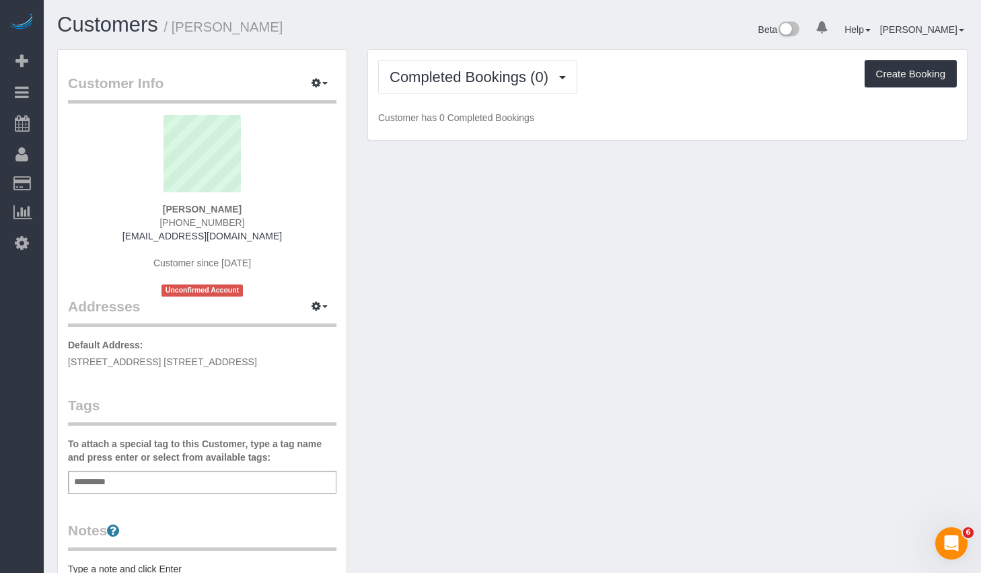
scroll to position [215, 0]
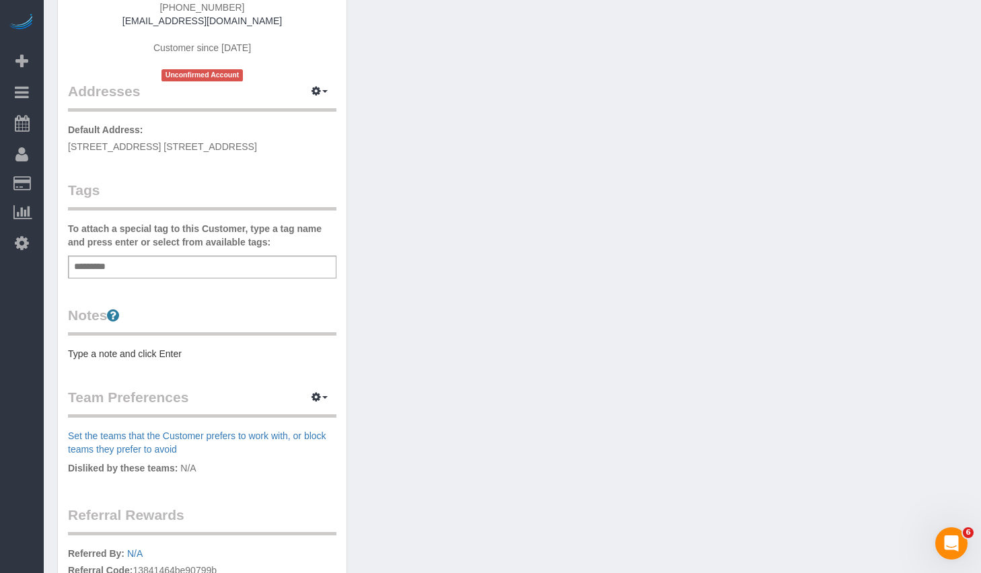
click at [219, 344] on div "Notes Type a note and click Enter" at bounding box center [202, 332] width 268 height 55
click at [213, 353] on pre "Type a note and click Enter" at bounding box center [202, 353] width 268 height 13
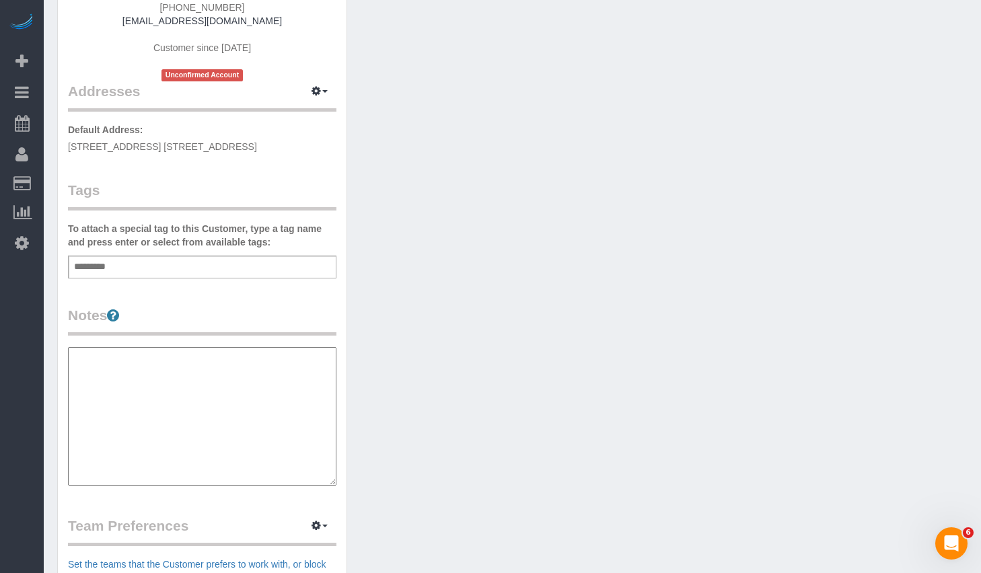
type textarea "**********"
paste textarea "**********"
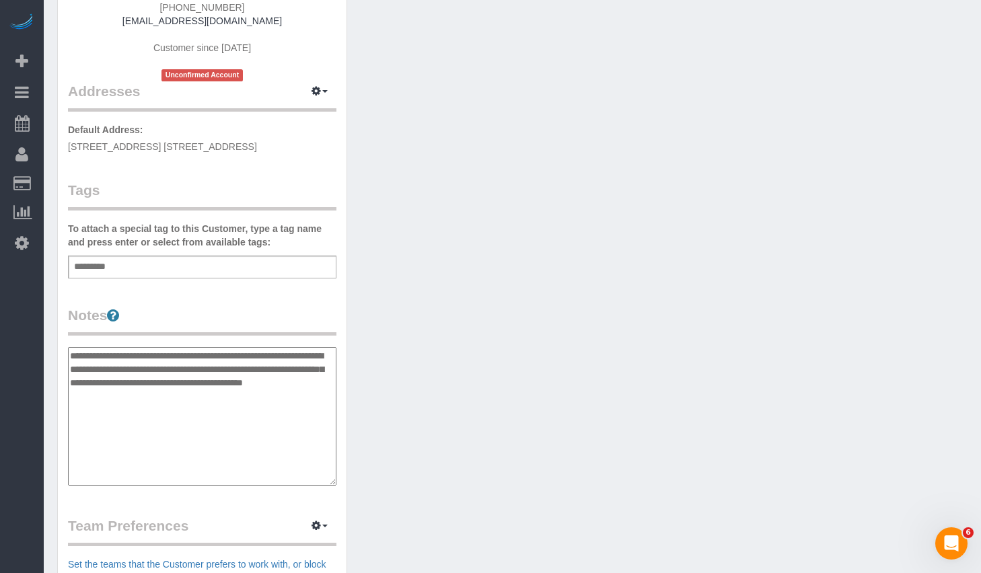
type textarea "**********"
click at [262, 272] on div "Add a tag" at bounding box center [202, 267] width 268 height 23
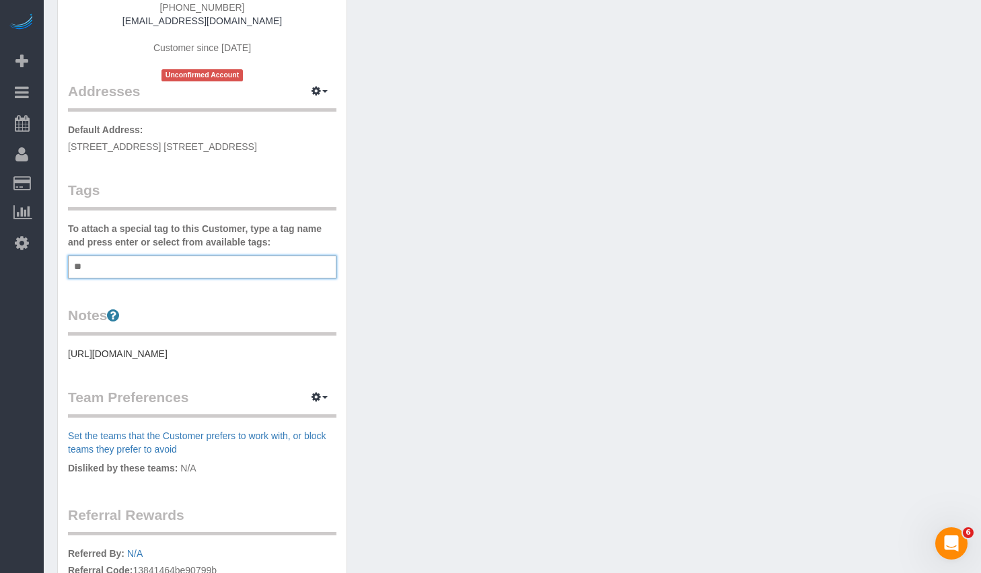
type input "*"
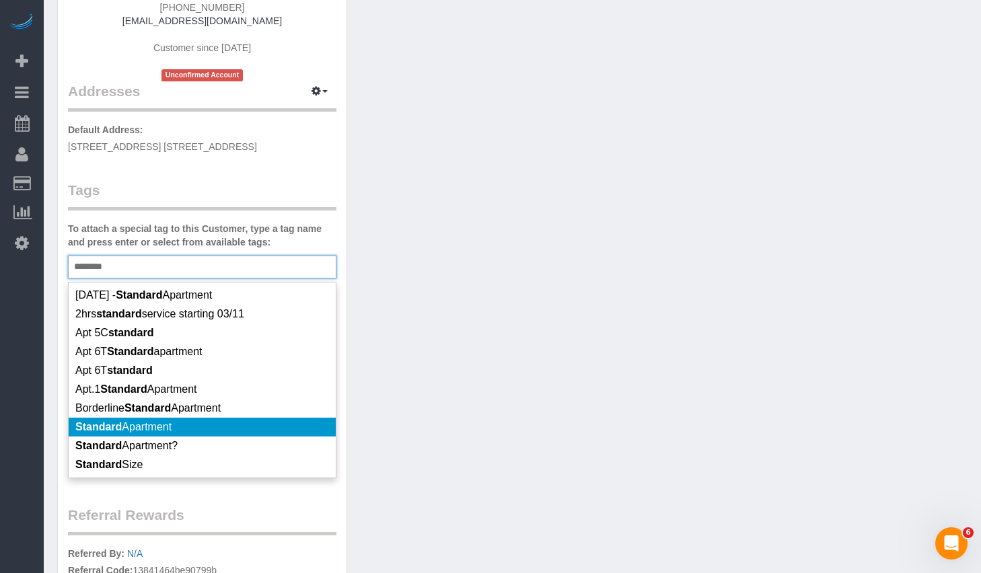
type input "********"
click at [152, 431] on span "Standard Apartment" at bounding box center [123, 426] width 96 height 11
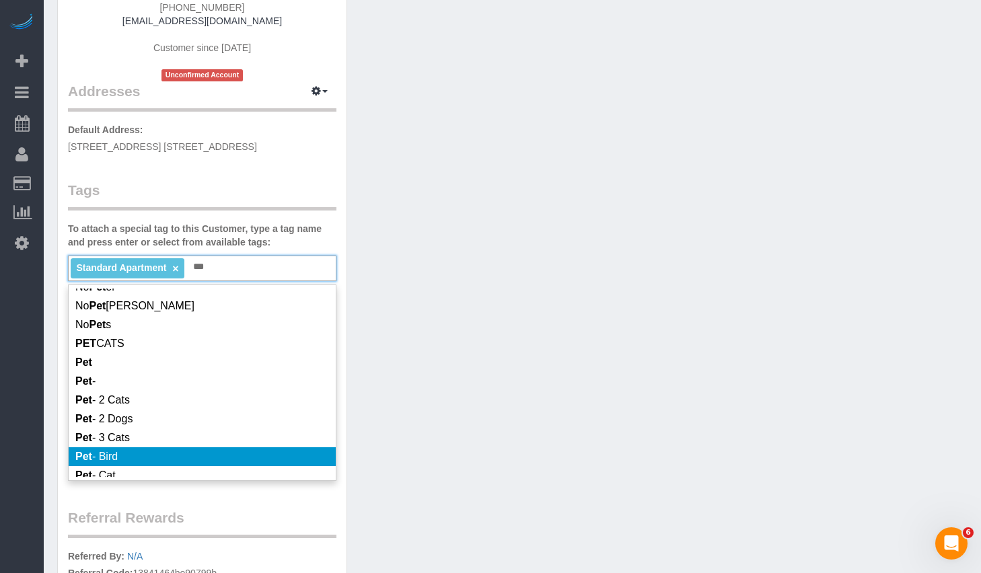
scroll to position [211, 0]
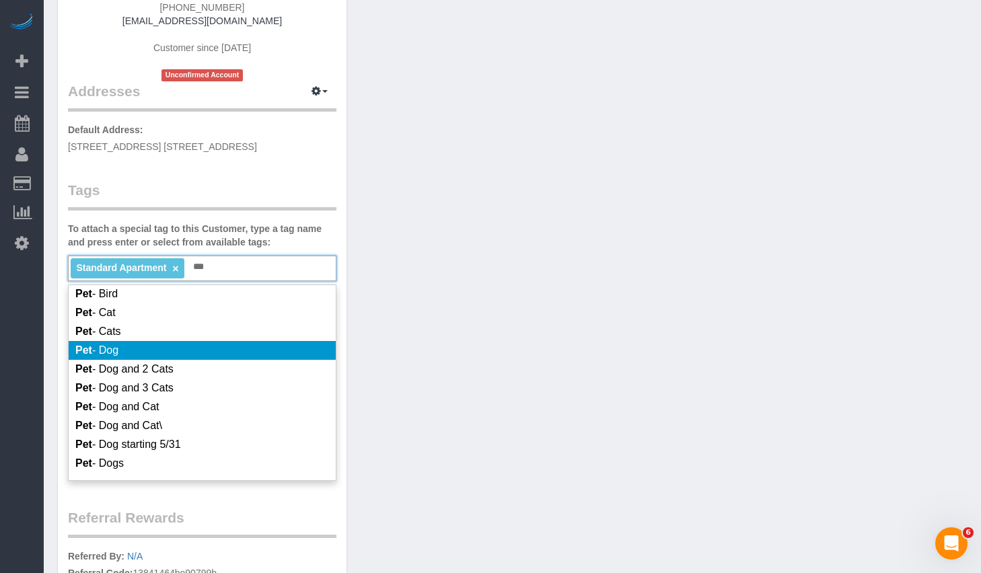
type input "***"
click at [141, 360] on li "Pet - Dog" at bounding box center [202, 350] width 267 height 19
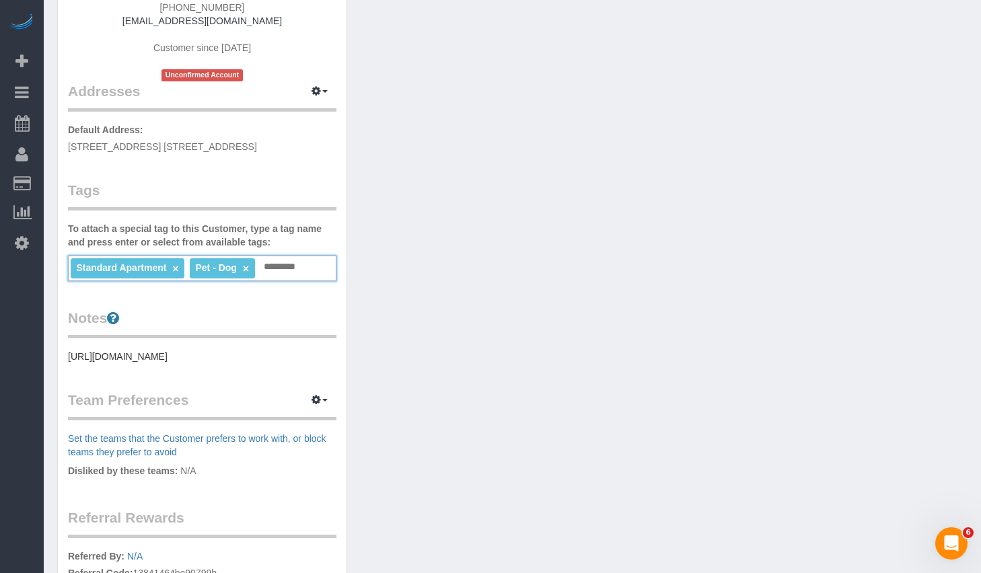
click at [512, 373] on div "Customer Info Edit Contact Info Send Message Email Preferences Special Sales Ta…" at bounding box center [512, 286] width 930 height 904
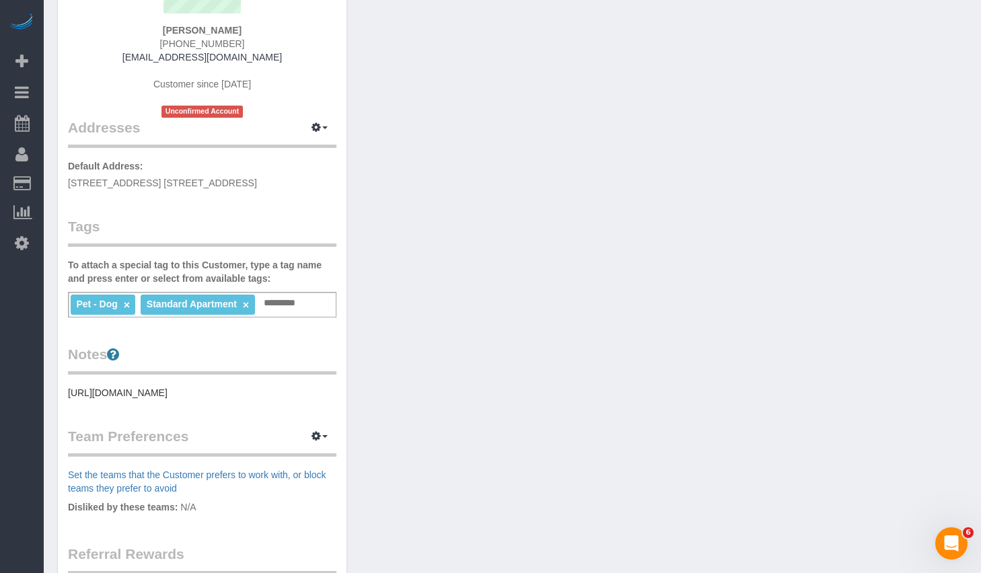
scroll to position [0, 0]
